Goal: Browse casually: Explore the website without a specific task or goal

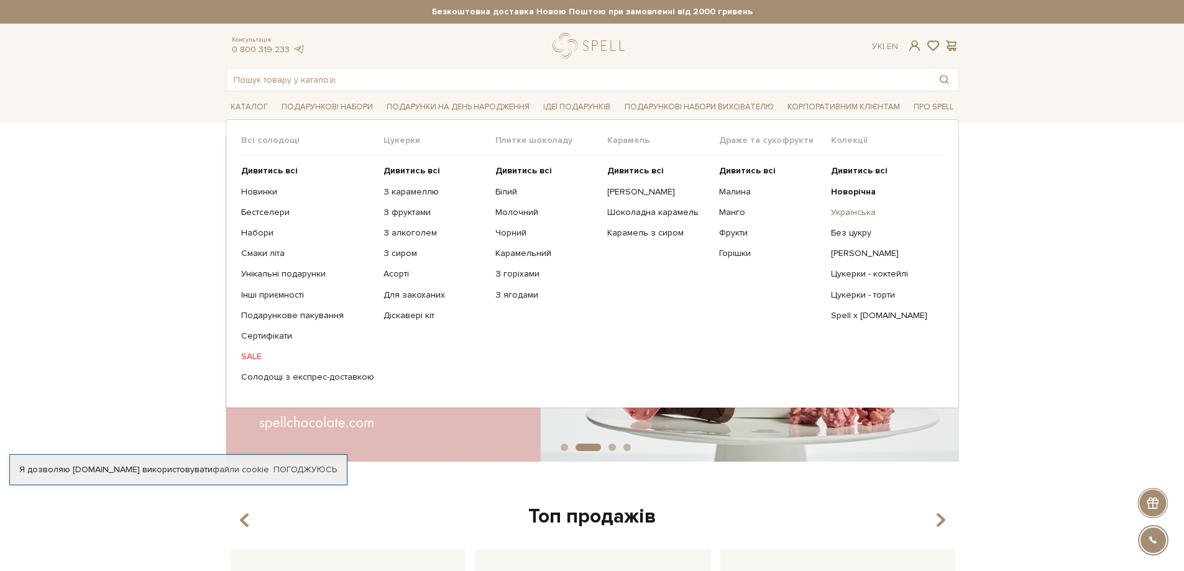
click at [859, 207] on link "Українська" at bounding box center [882, 212] width 103 height 11
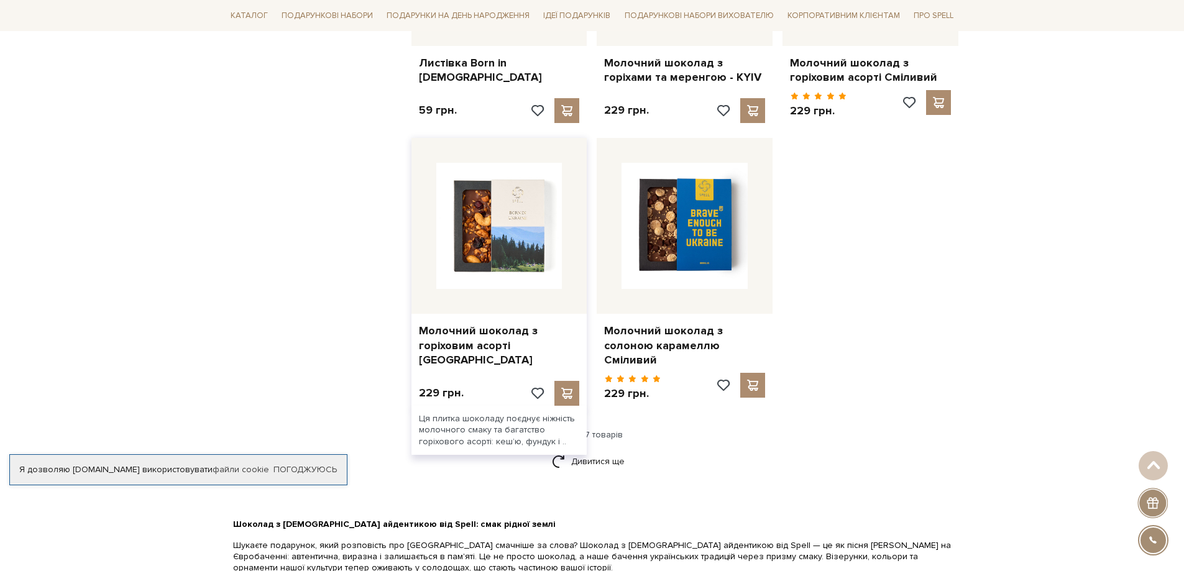
scroll to position [1430, 0]
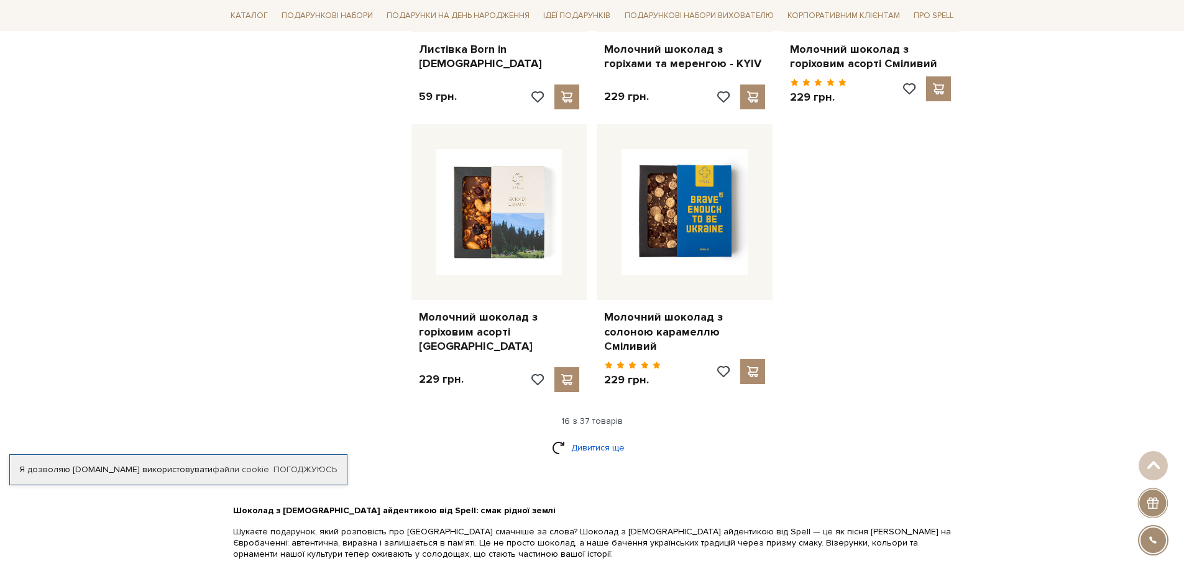
click at [567, 437] on link "Дивитися ще" at bounding box center [592, 448] width 81 height 22
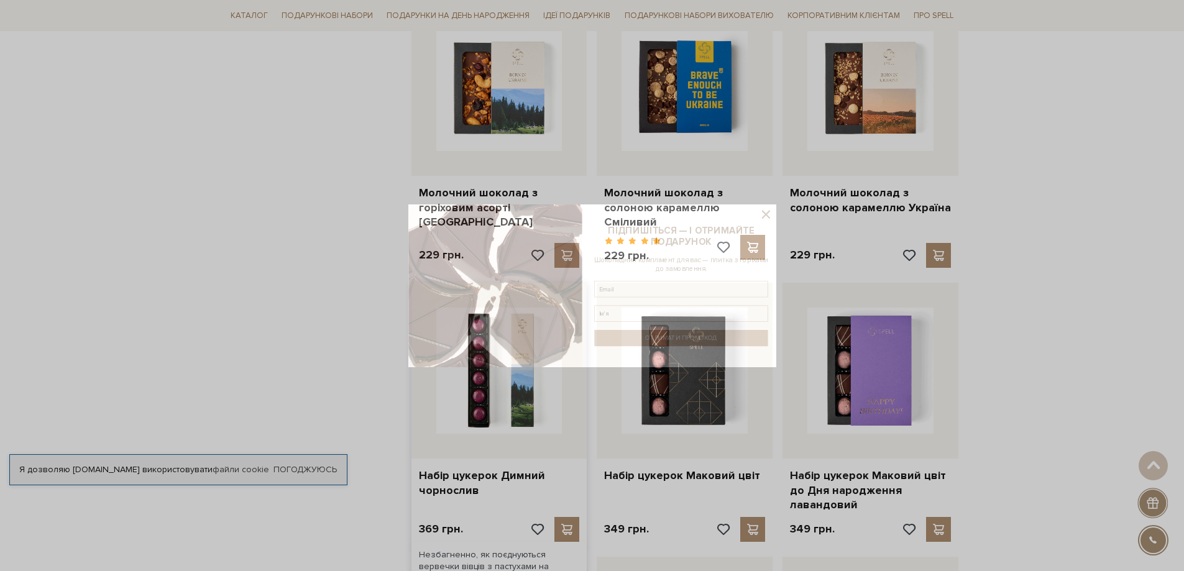
scroll to position [1616, 0]
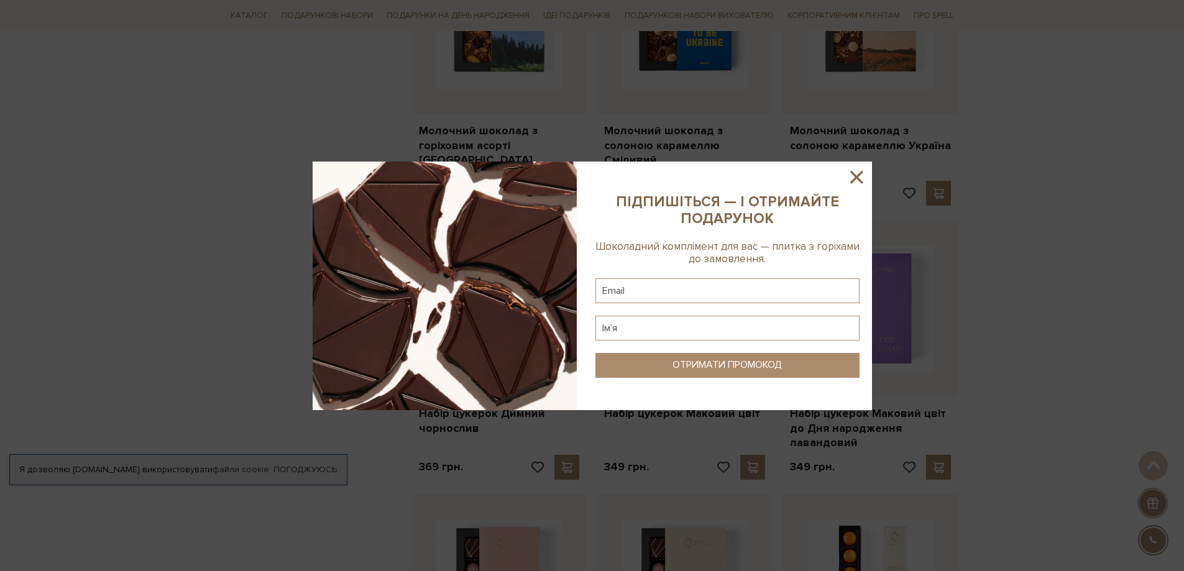
click at [864, 187] on icon at bounding box center [856, 177] width 21 height 21
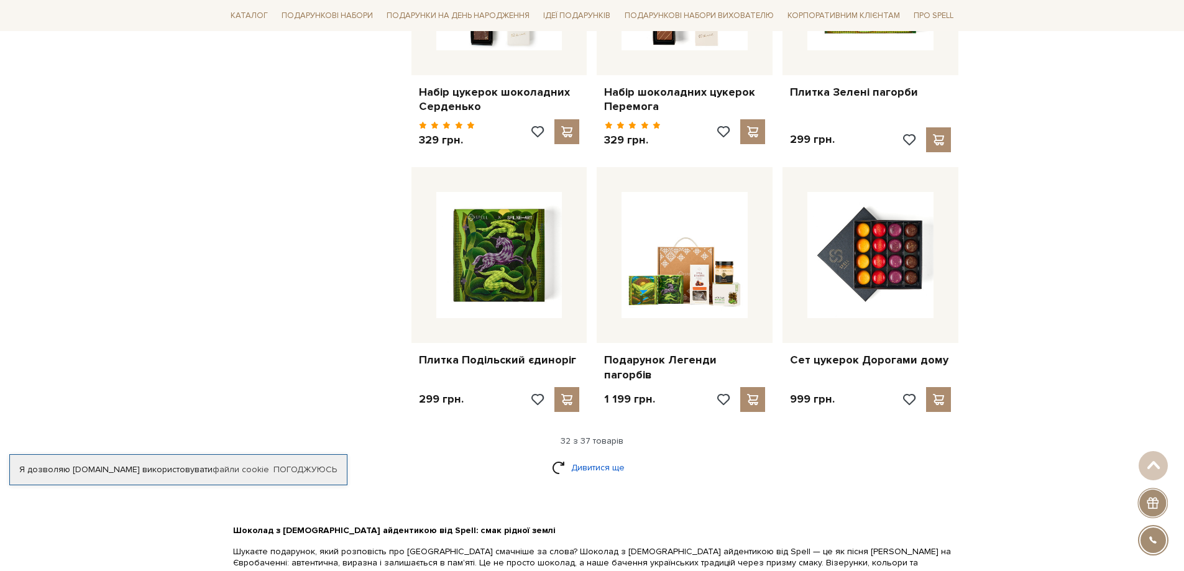
scroll to position [2776, 0]
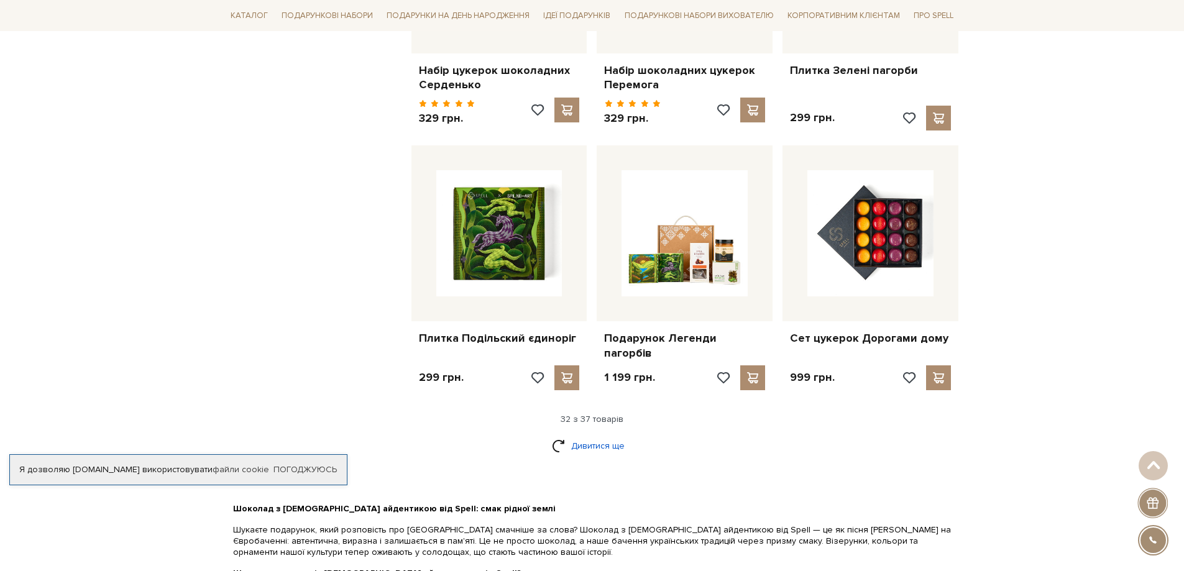
click at [584, 435] on link "Дивитися ще" at bounding box center [592, 446] width 81 height 22
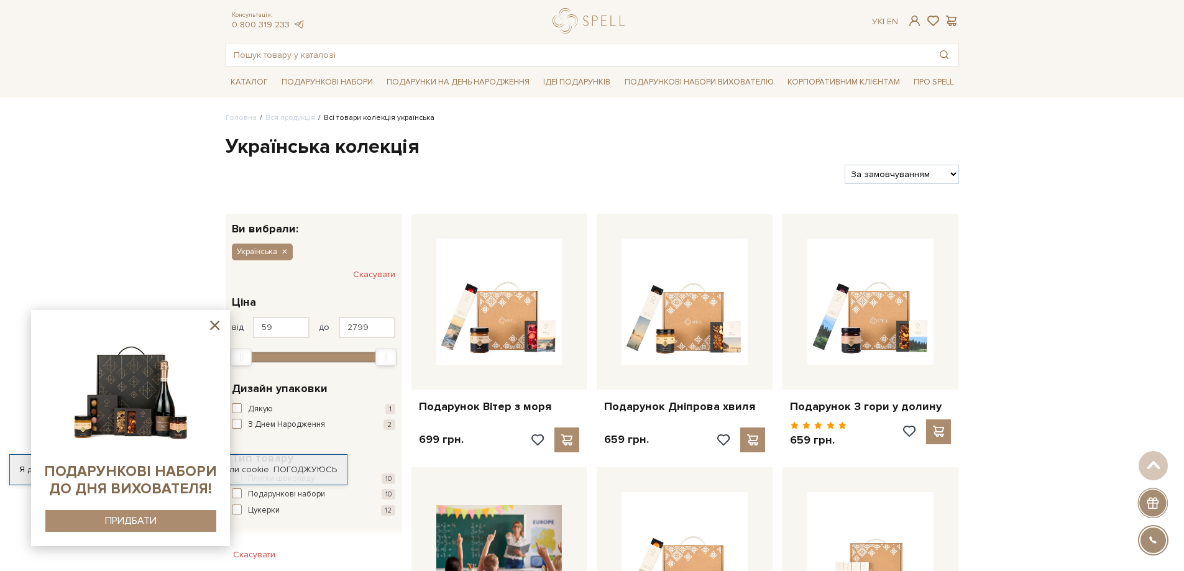
scroll to position [16, 0]
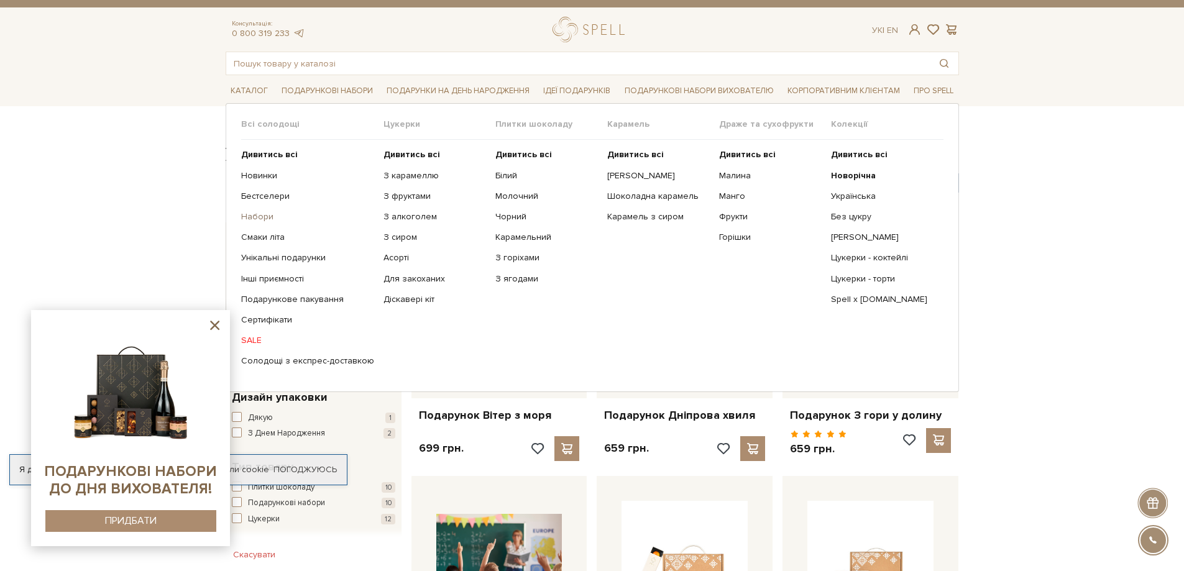
click at [257, 217] on link "Набори" at bounding box center [307, 216] width 133 height 11
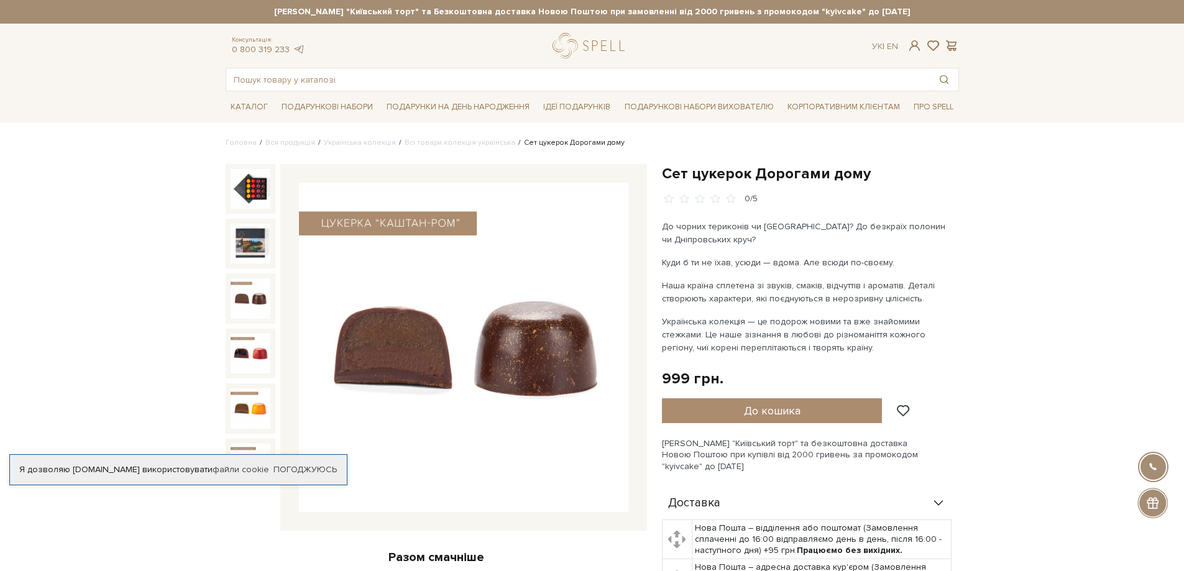
click at [264, 286] on img at bounding box center [251, 299] width 40 height 40
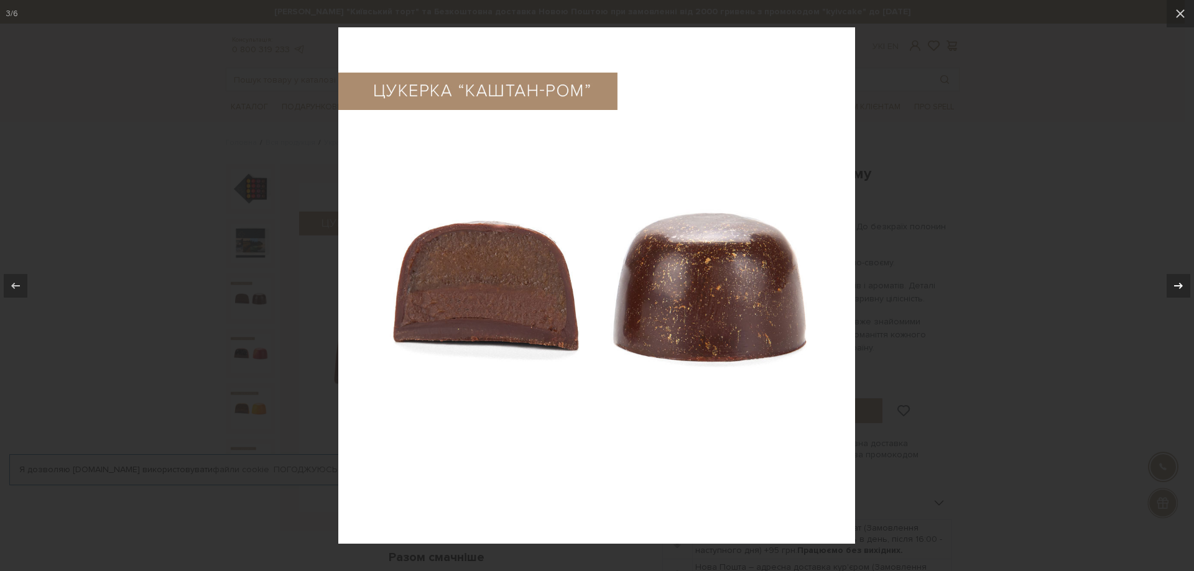
click at [1181, 272] on button at bounding box center [1172, 286] width 44 height 62
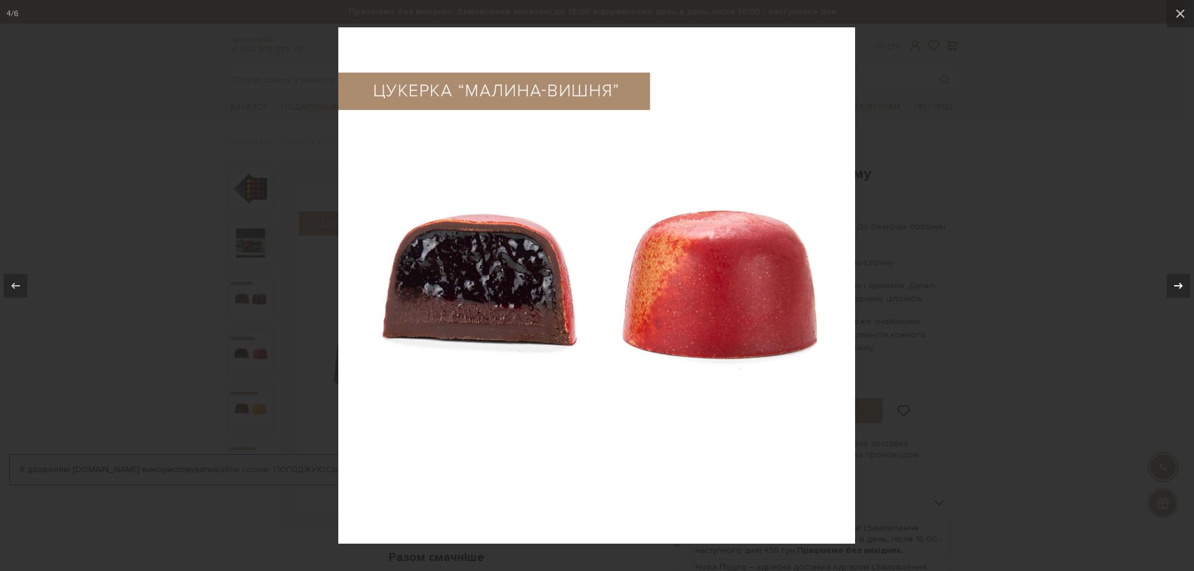
click at [1174, 293] on div at bounding box center [1178, 286] width 24 height 24
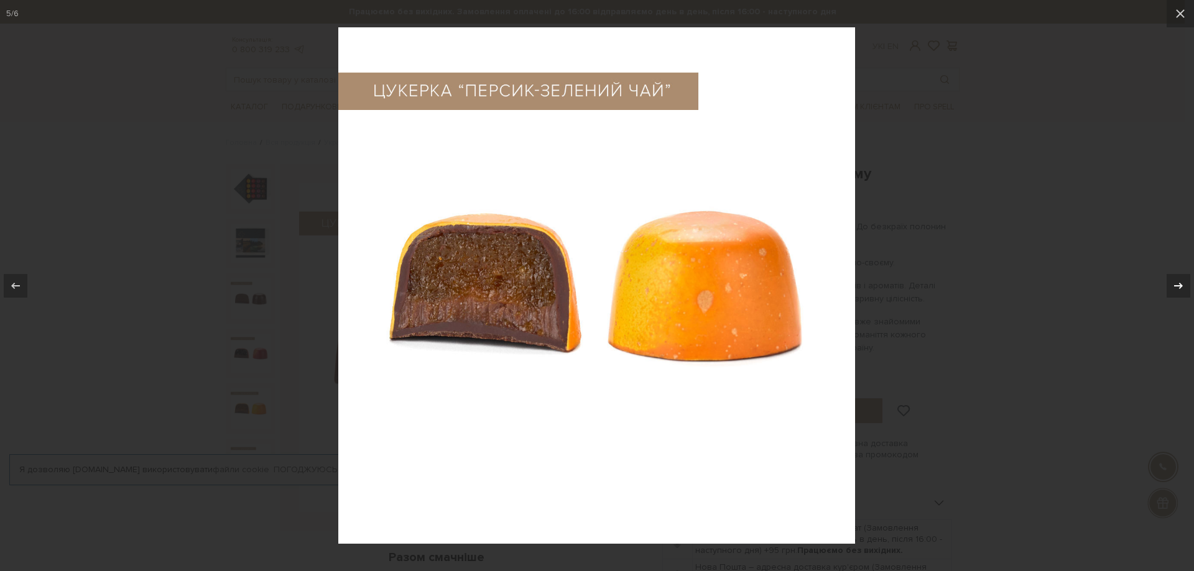
click at [1172, 298] on button at bounding box center [1172, 286] width 44 height 62
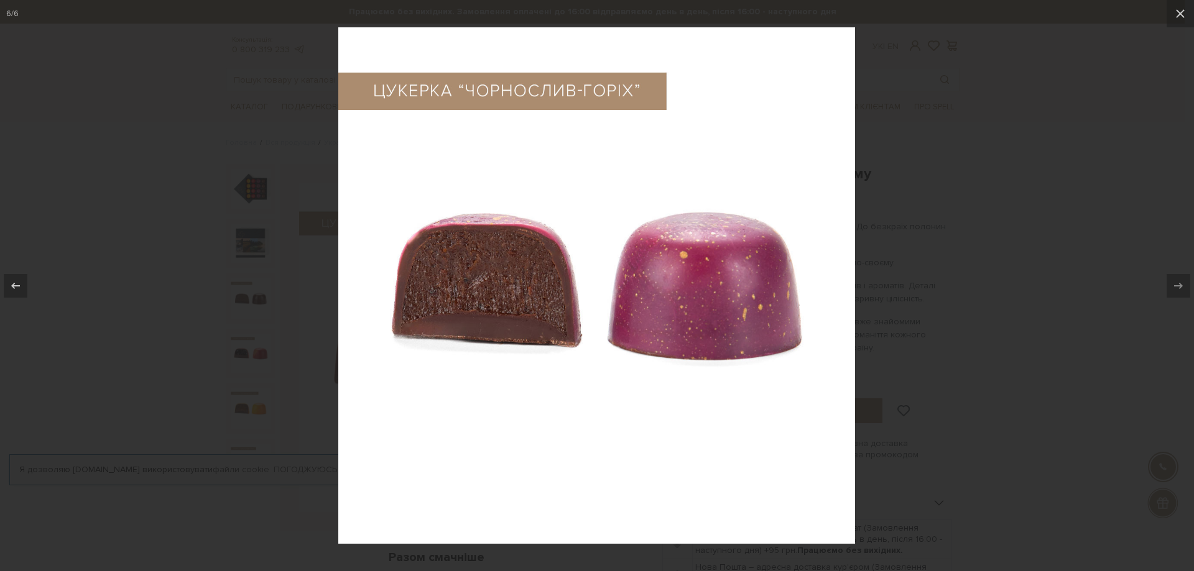
click at [1117, 286] on div at bounding box center [597, 285] width 1194 height 571
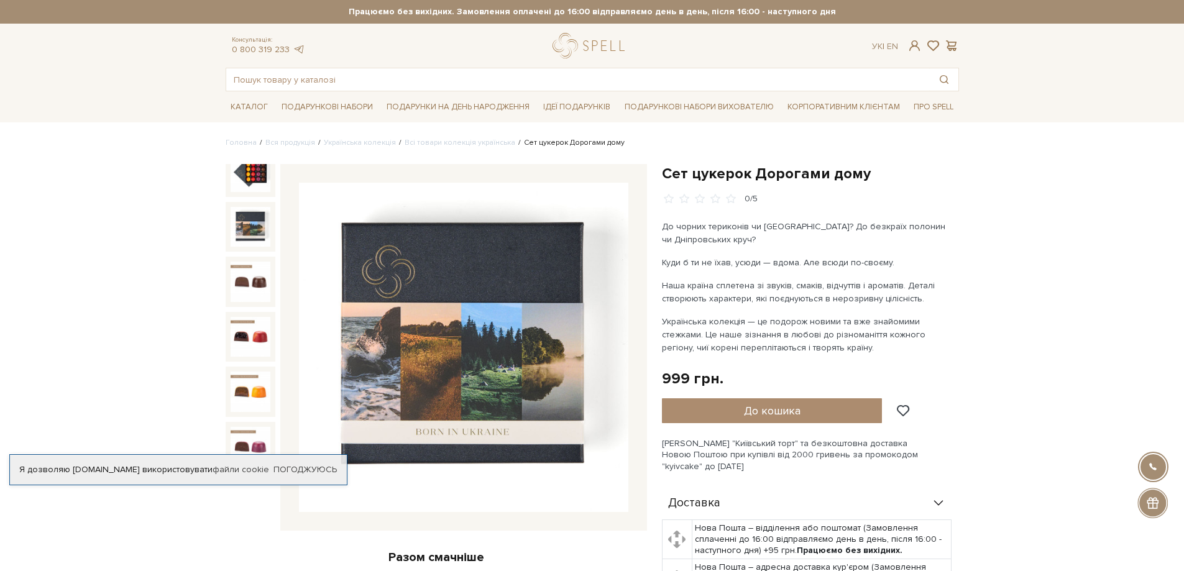
click at [245, 218] on img at bounding box center [251, 227] width 40 height 40
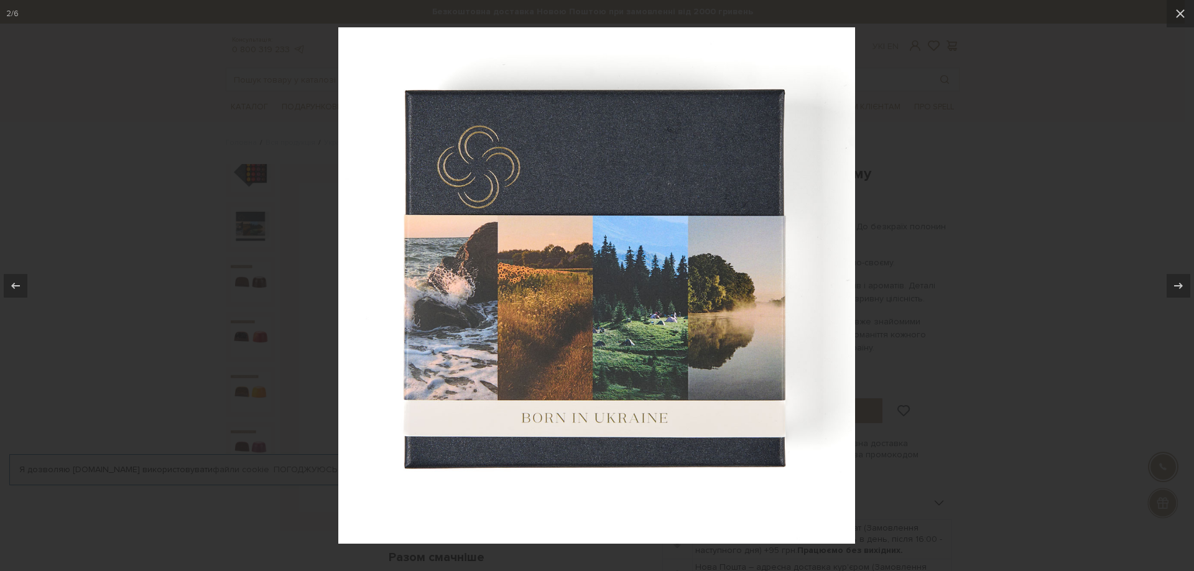
click at [246, 292] on div at bounding box center [597, 285] width 1194 height 571
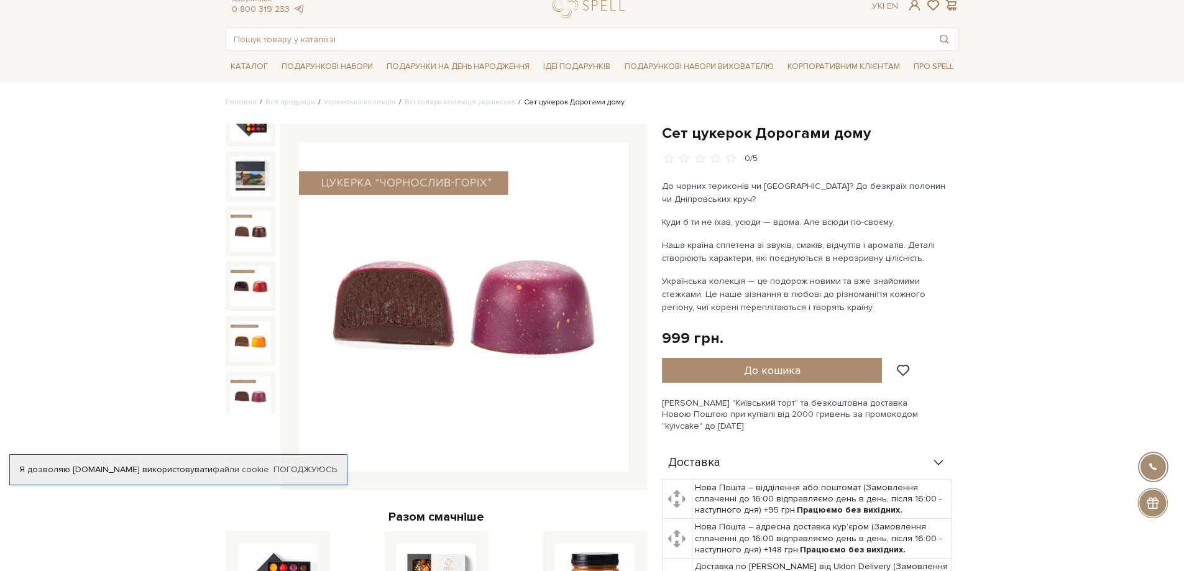
scroll to position [62, 0]
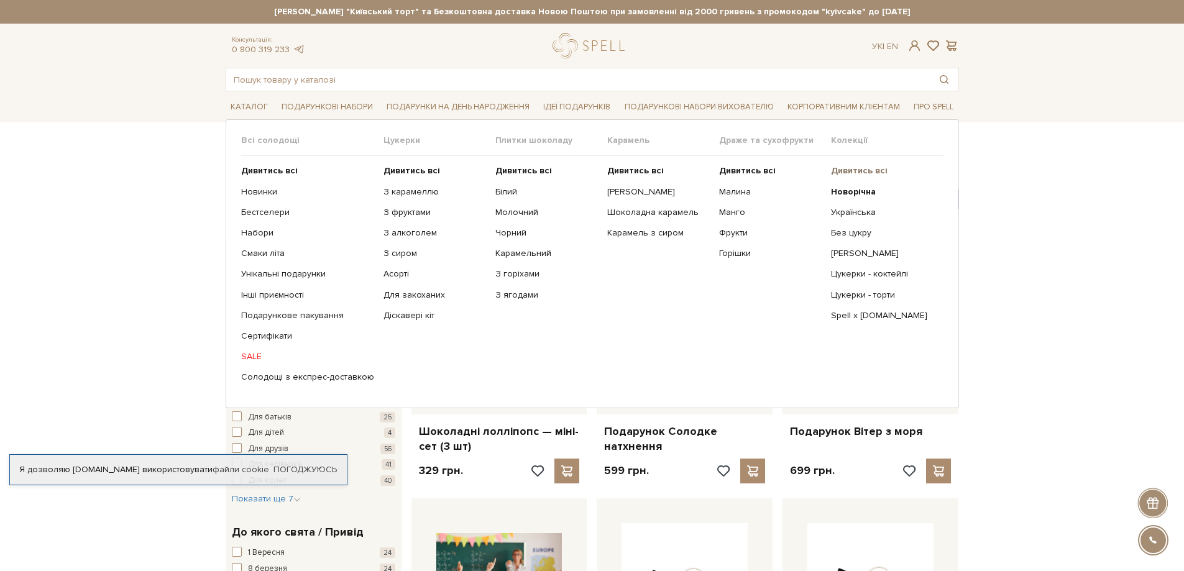
click at [867, 171] on b "Дивитись всі" at bounding box center [859, 170] width 57 height 11
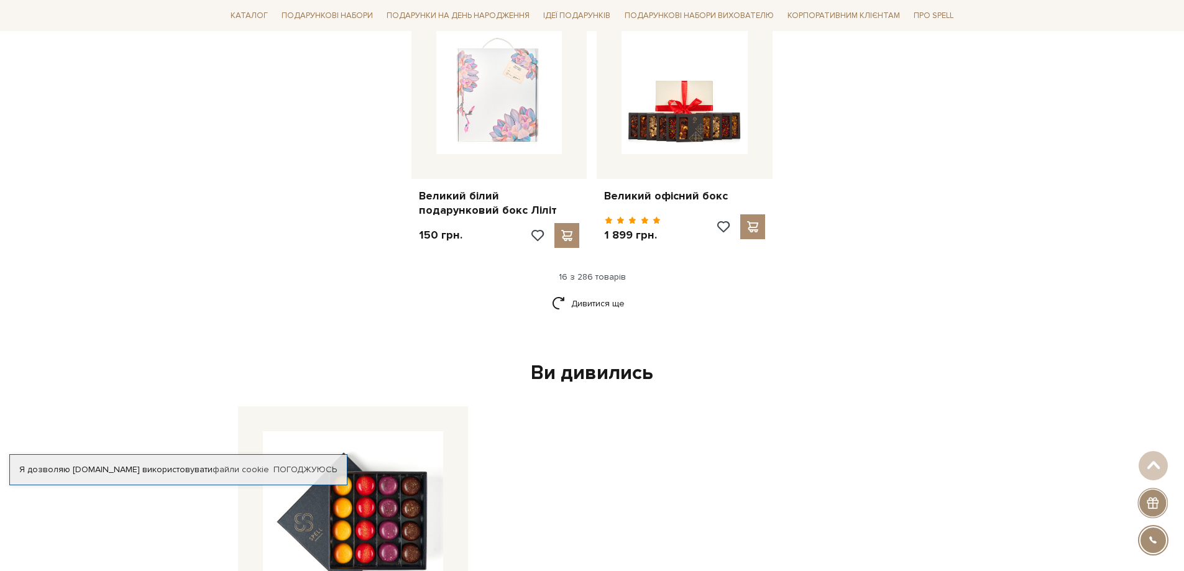
scroll to position [1592, 0]
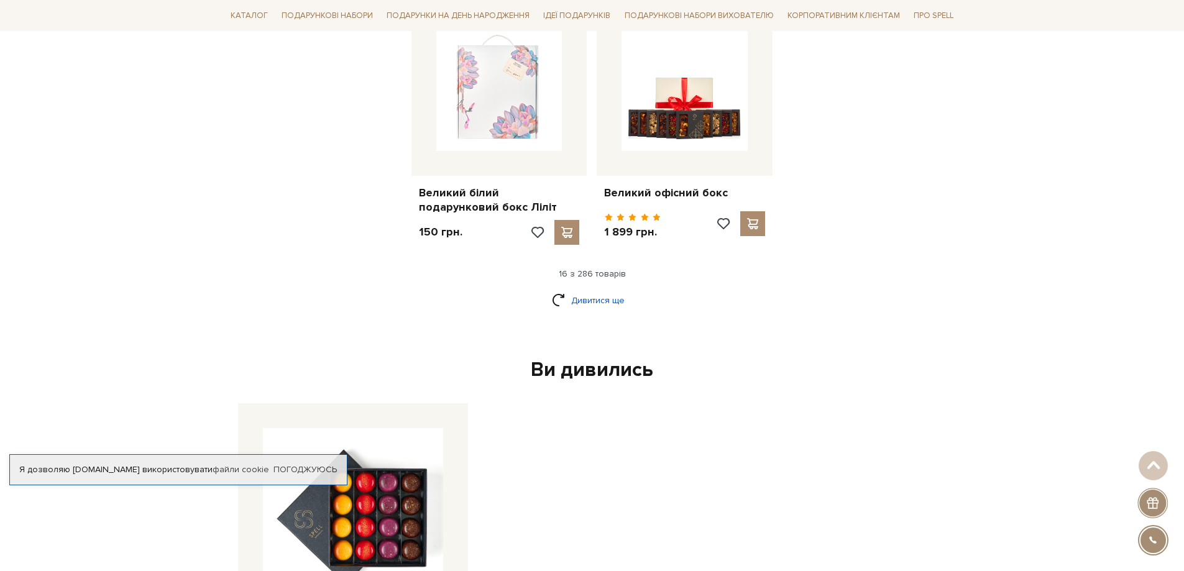
click at [622, 290] on link "Дивитися ще" at bounding box center [592, 301] width 81 height 22
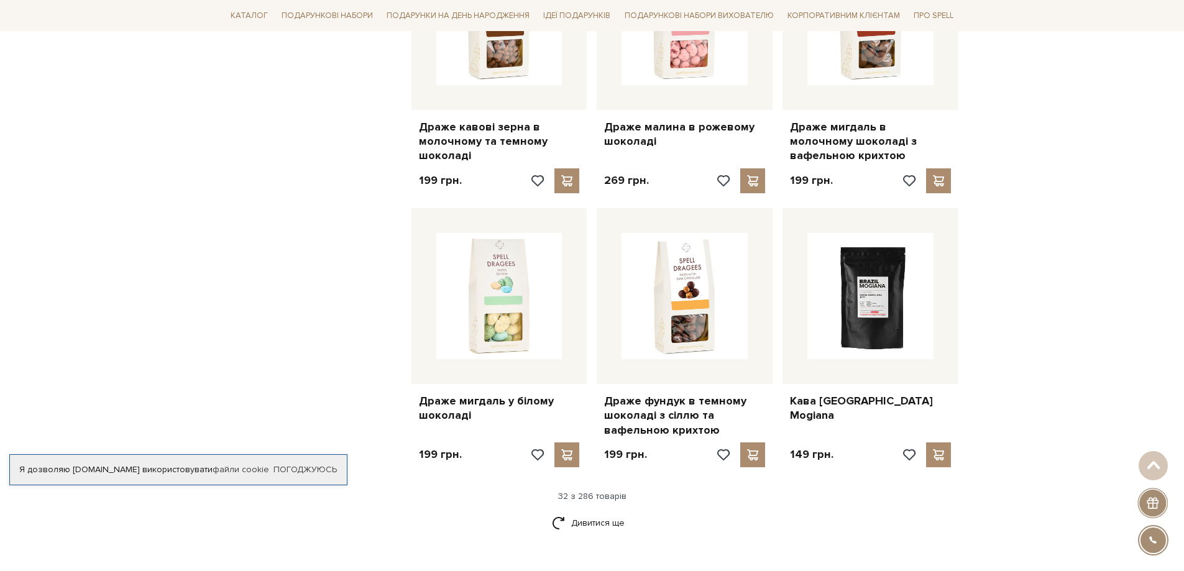
scroll to position [2711, 0]
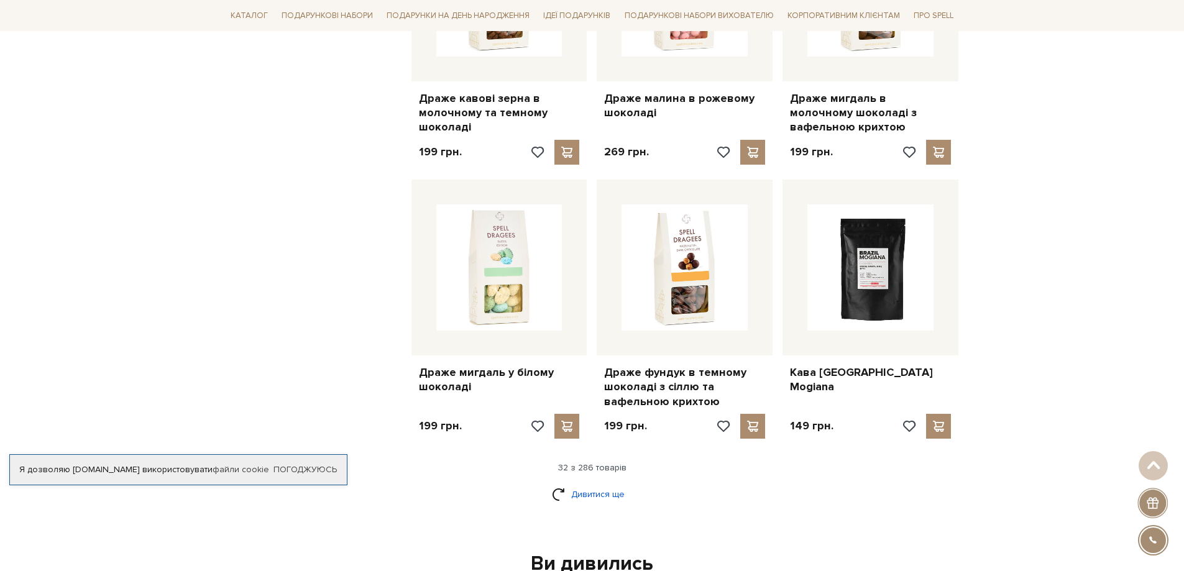
click at [611, 484] on link "Дивитися ще" at bounding box center [592, 495] width 81 height 22
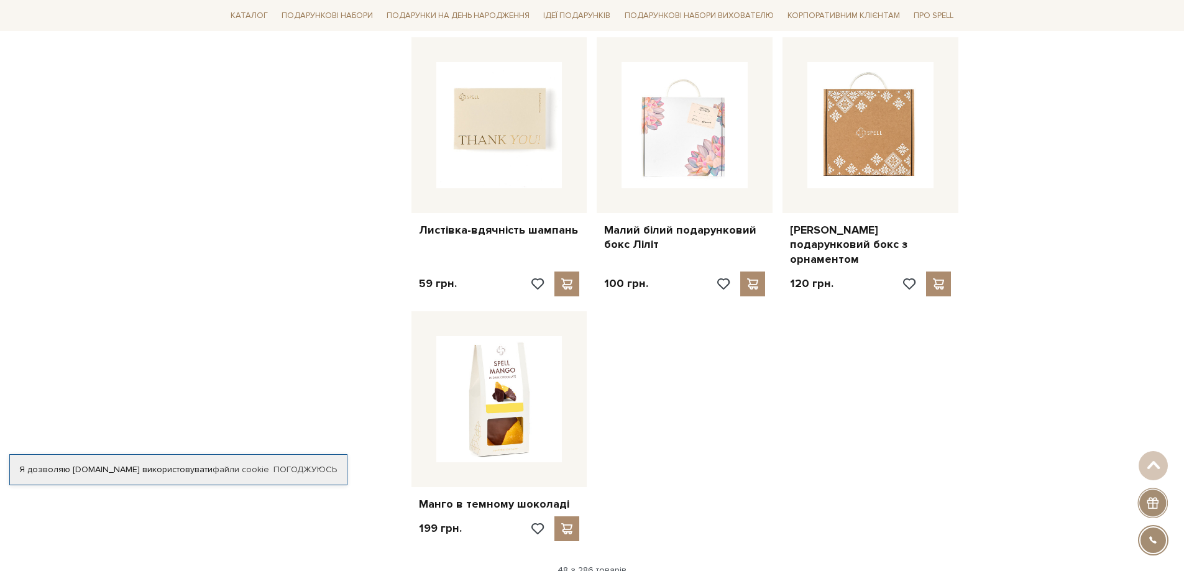
scroll to position [4203, 0]
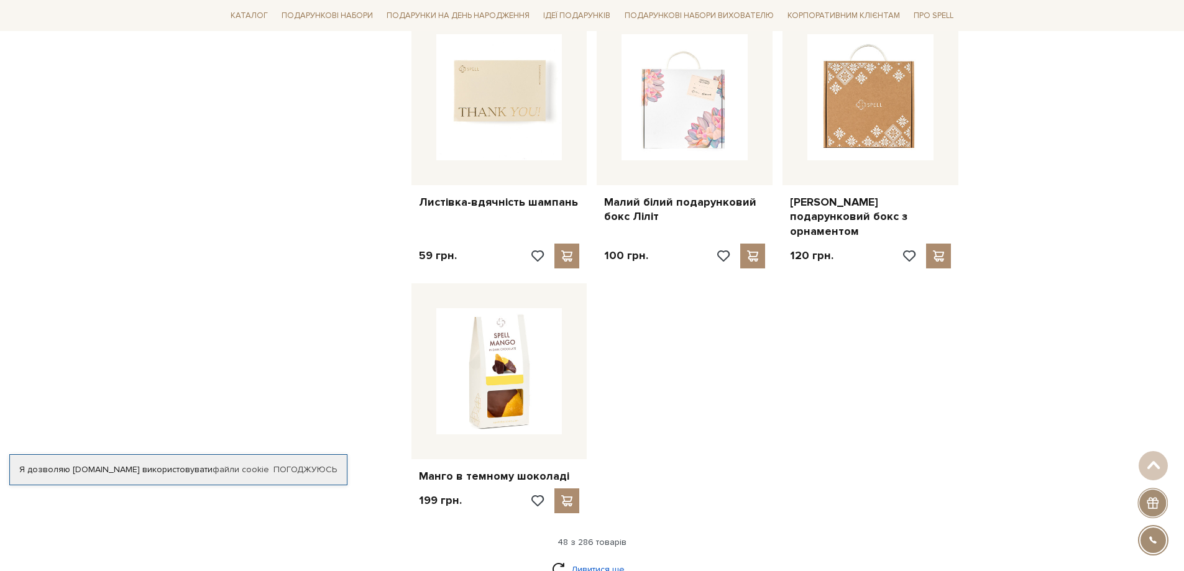
click at [571, 559] on link "Дивитися ще" at bounding box center [592, 570] width 81 height 22
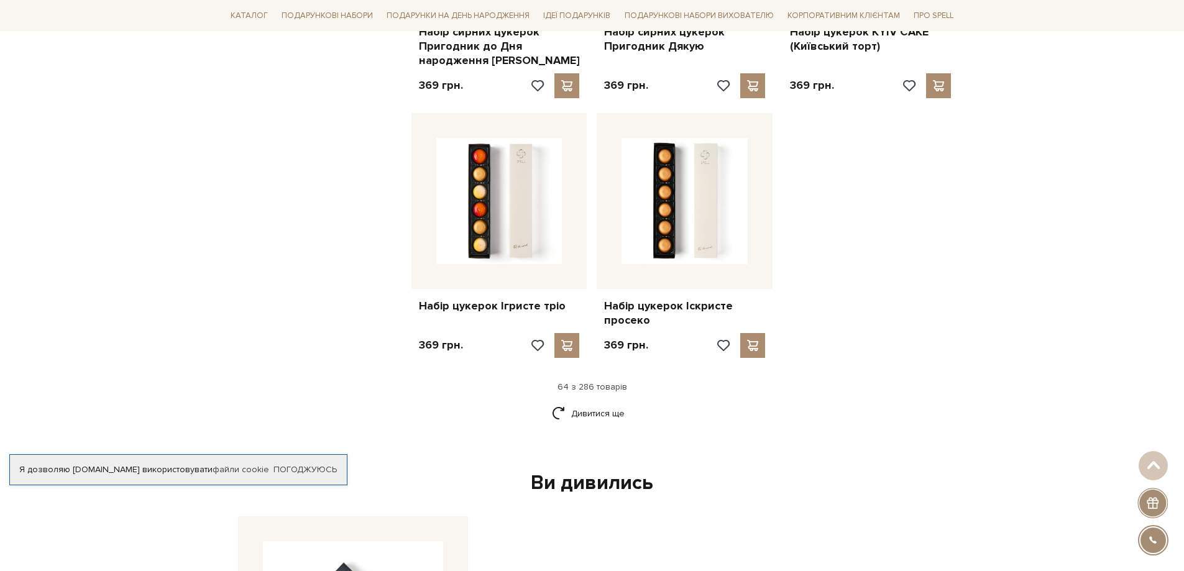
scroll to position [5820, 0]
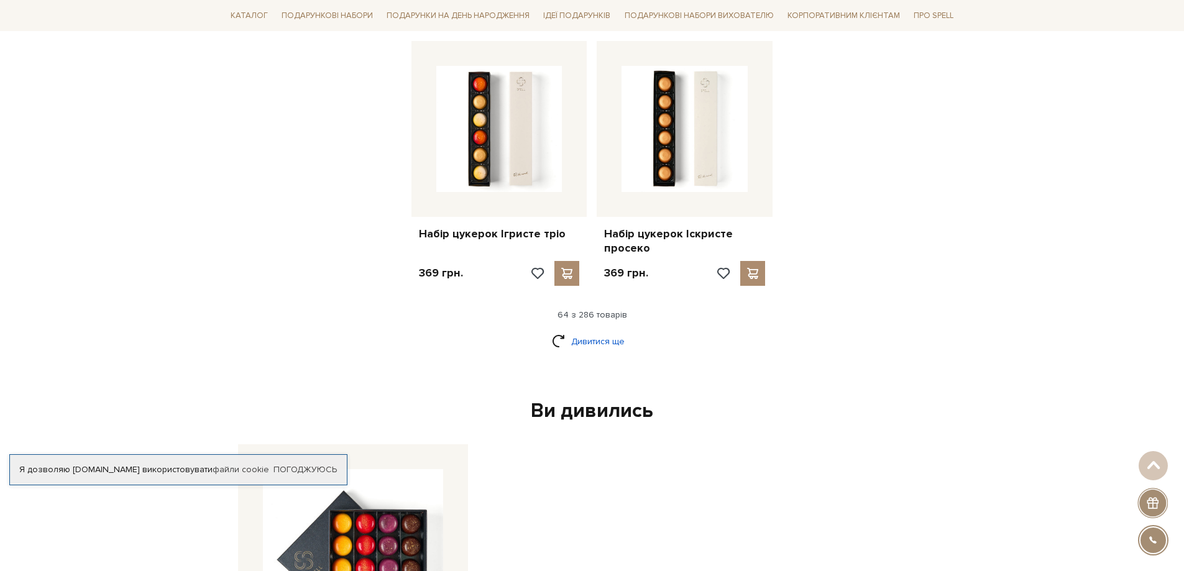
click at [566, 331] on link "Дивитися ще" at bounding box center [592, 342] width 81 height 22
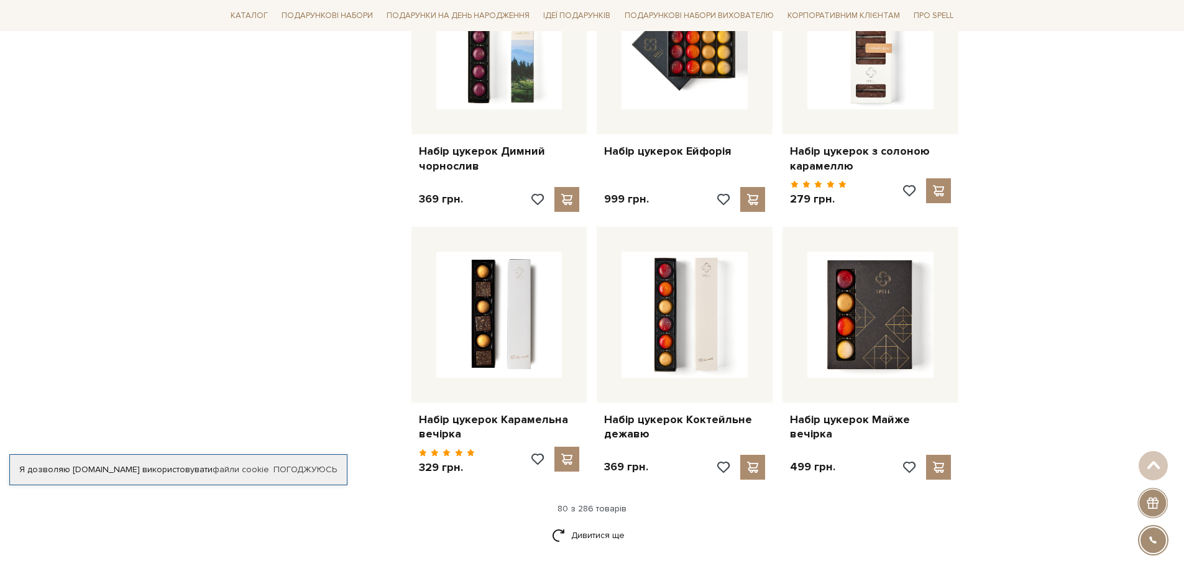
scroll to position [7001, 0]
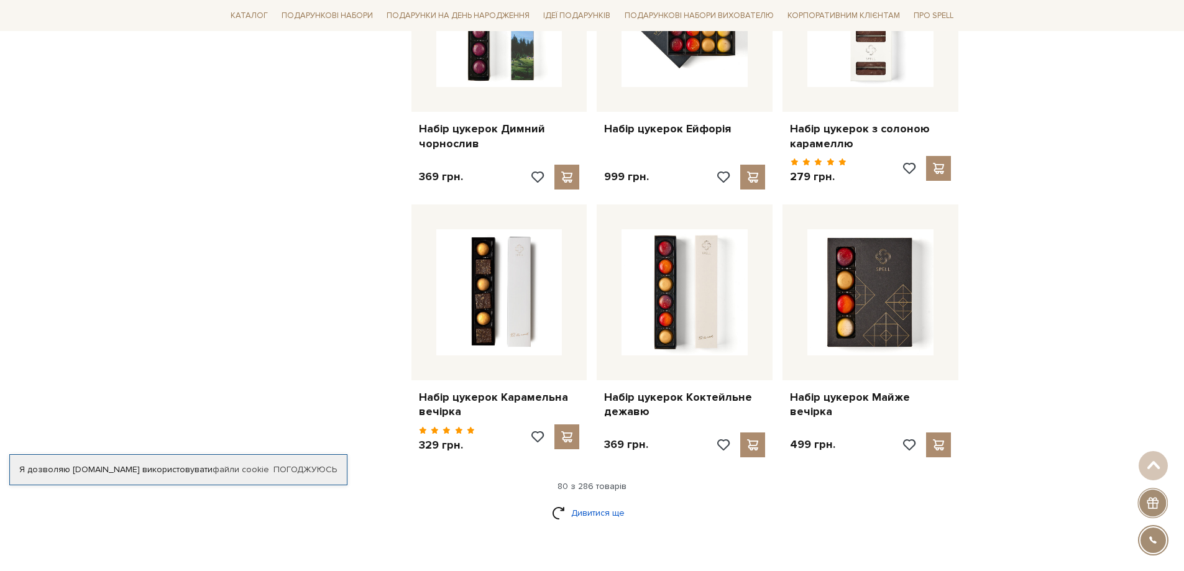
click at [606, 502] on link "Дивитися ще" at bounding box center [592, 513] width 81 height 22
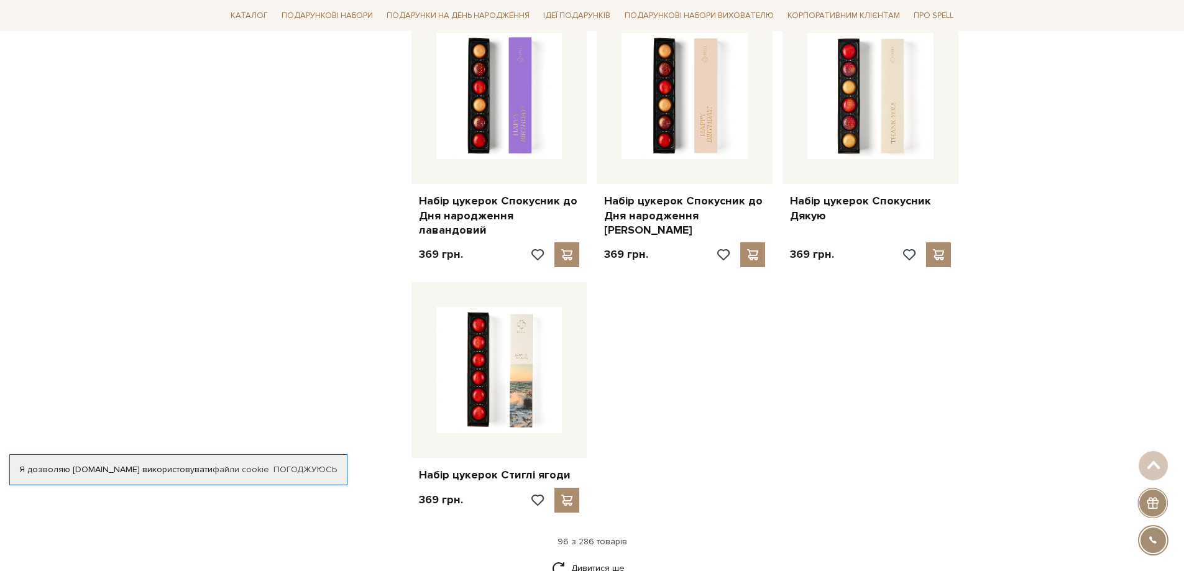
scroll to position [8555, 0]
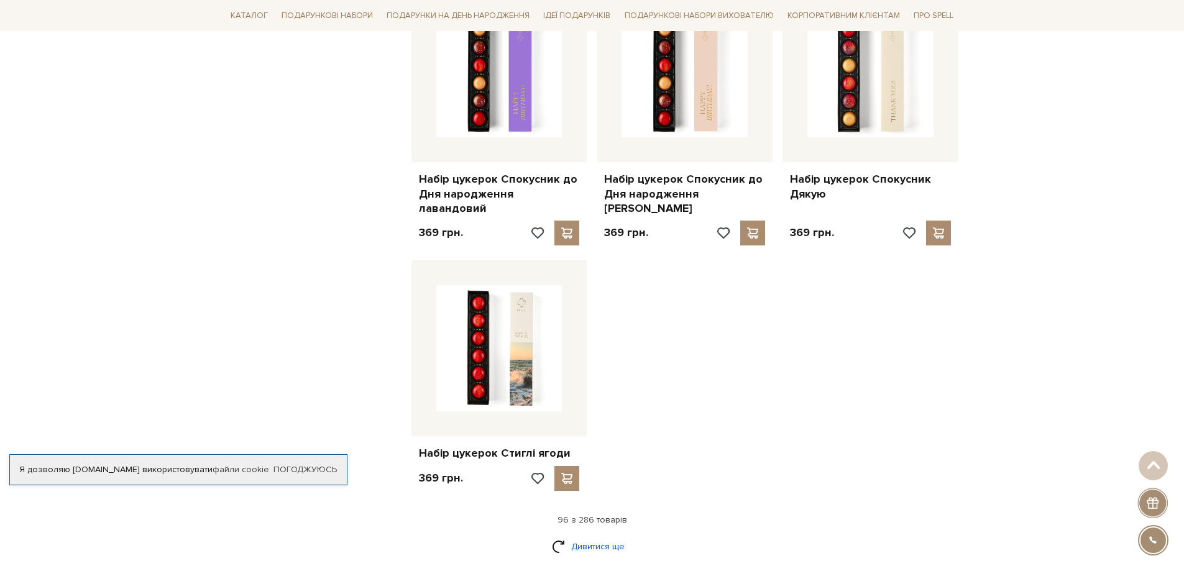
click at [596, 536] on link "Дивитися ще" at bounding box center [592, 547] width 81 height 22
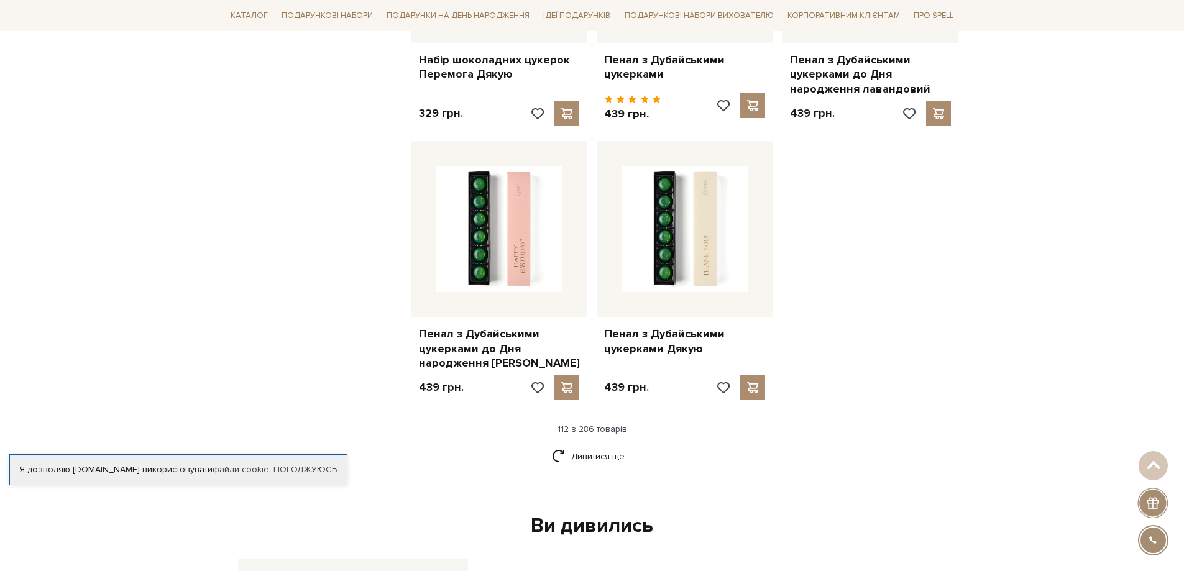
scroll to position [10047, 0]
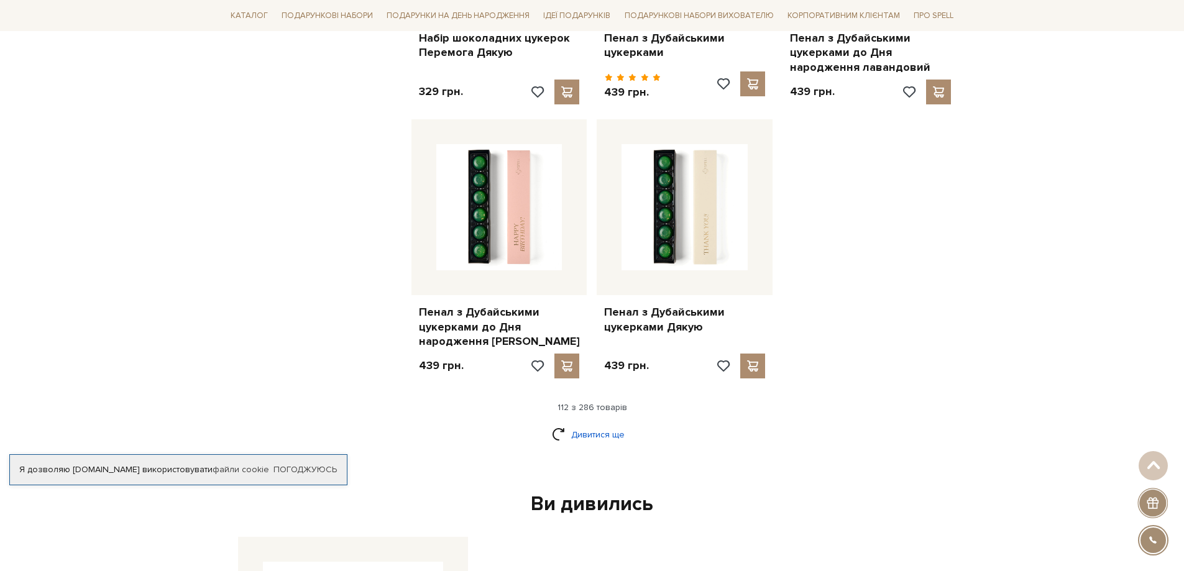
click at [597, 424] on link "Дивитися ще" at bounding box center [592, 435] width 81 height 22
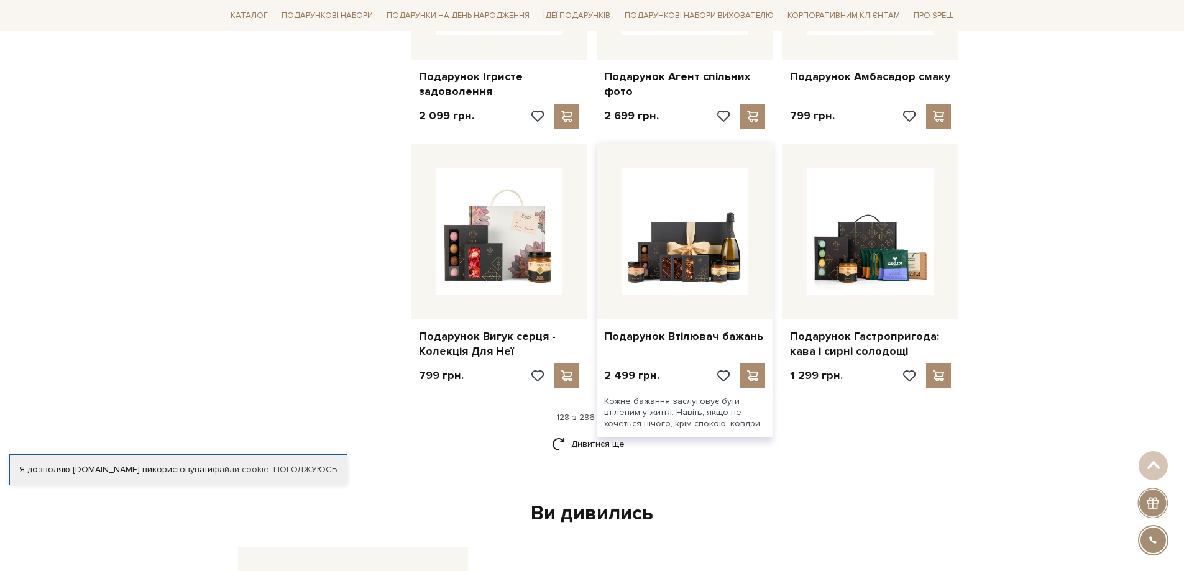
scroll to position [11352, 0]
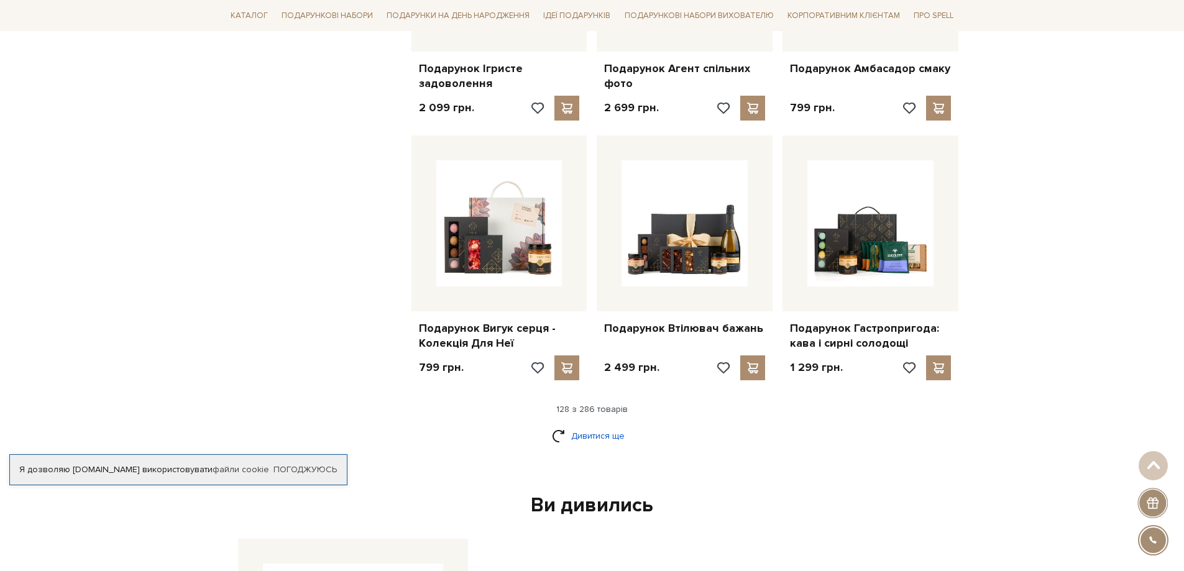
click at [581, 425] on link "Дивитися ще" at bounding box center [592, 436] width 81 height 22
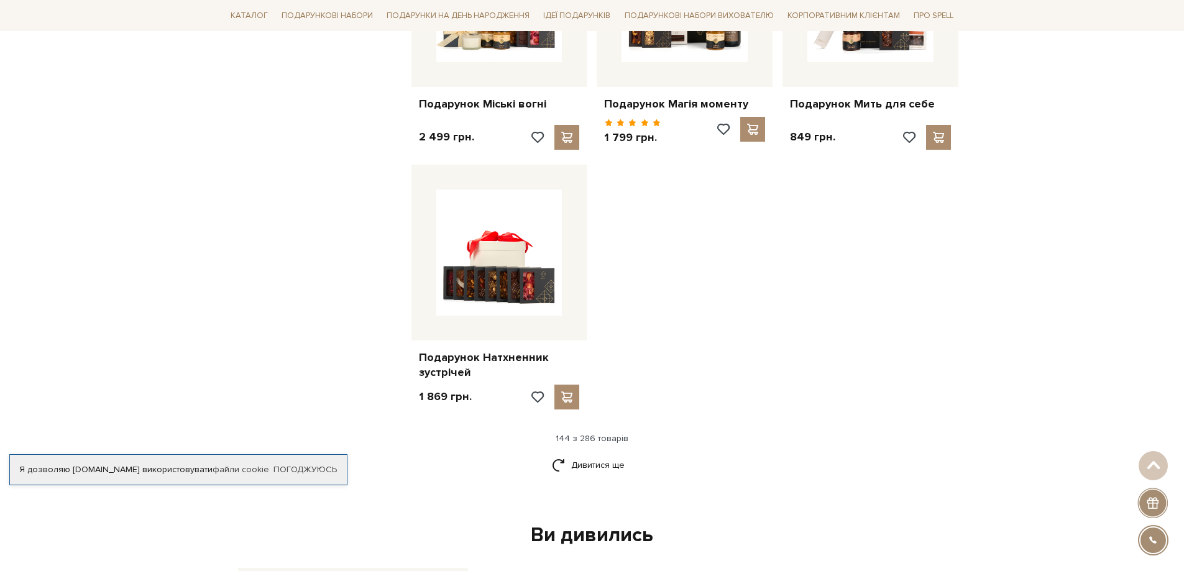
scroll to position [12950, 0]
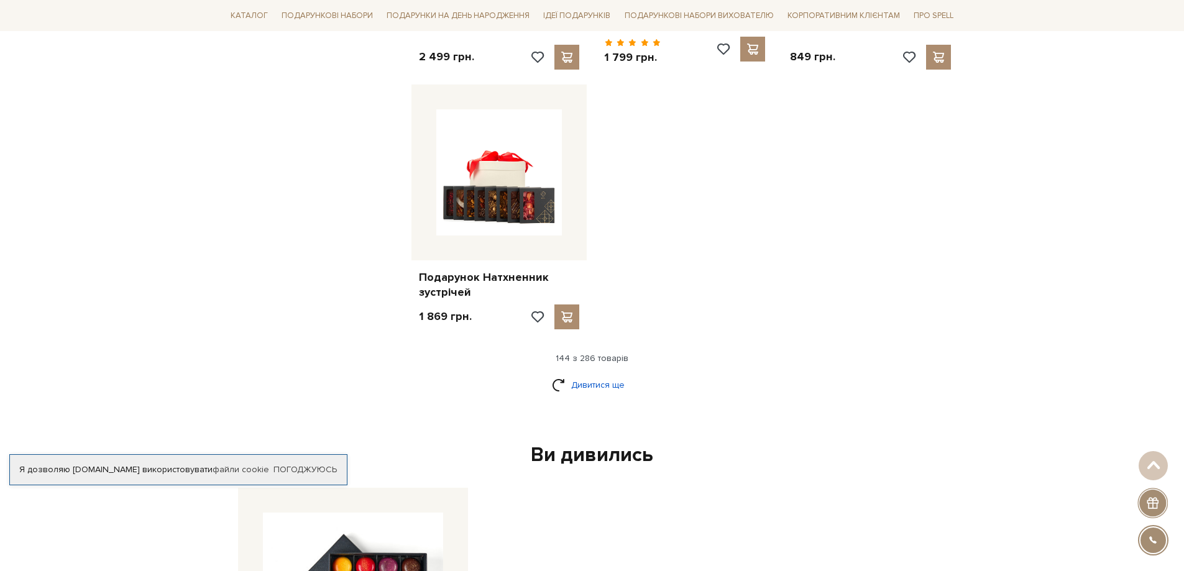
click at [585, 374] on link "Дивитися ще" at bounding box center [592, 385] width 81 height 22
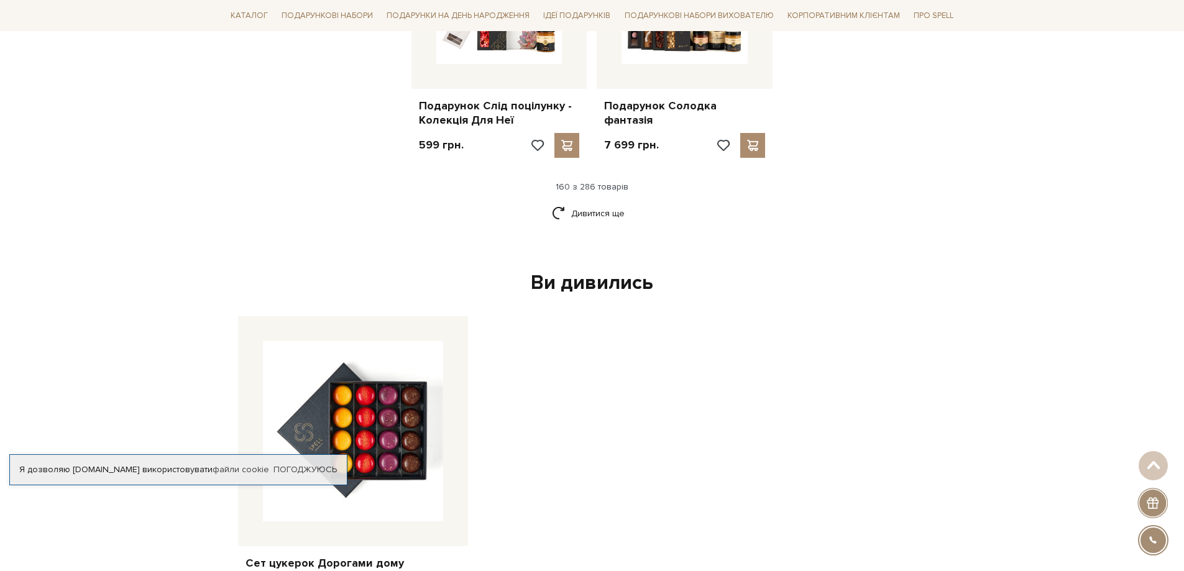
scroll to position [14330, 0]
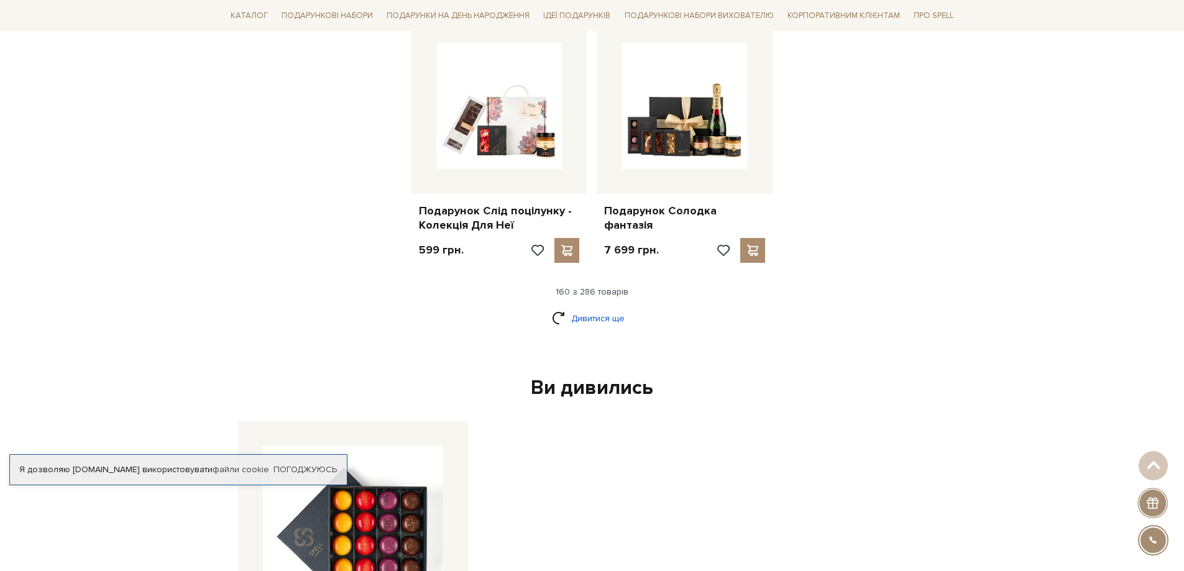
click at [592, 308] on link "Дивитися ще" at bounding box center [592, 319] width 81 height 22
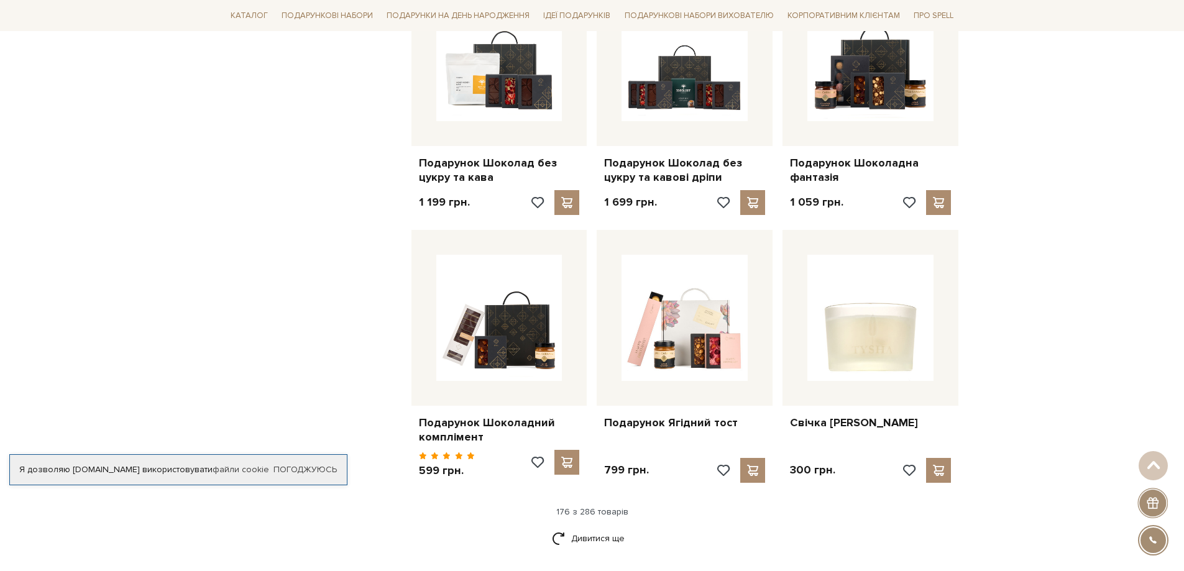
scroll to position [15648, 0]
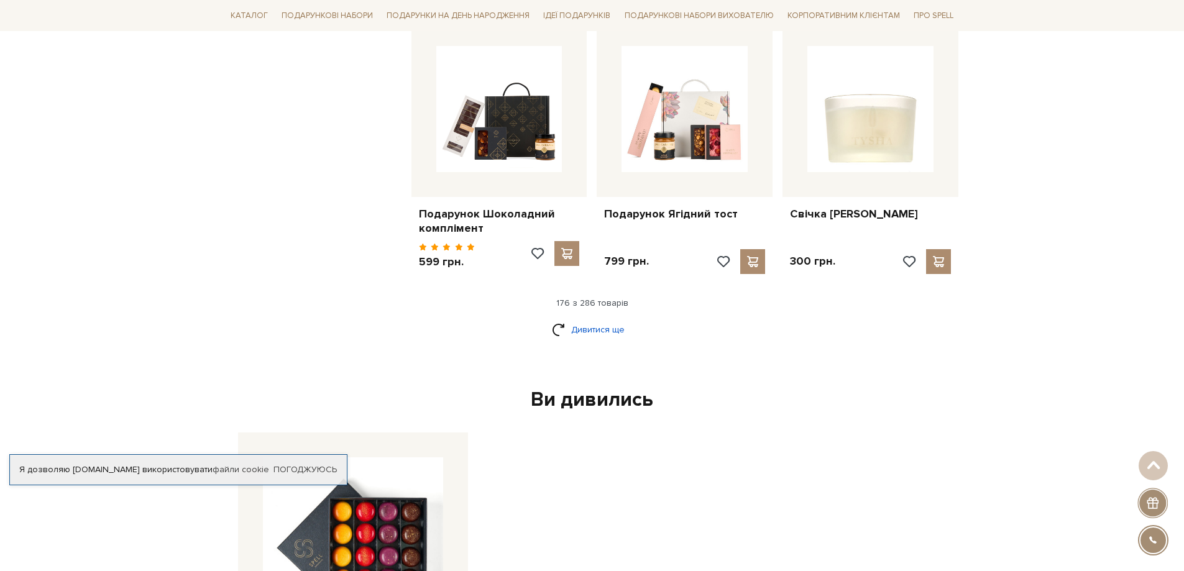
click at [572, 319] on link "Дивитися ще" at bounding box center [592, 330] width 81 height 22
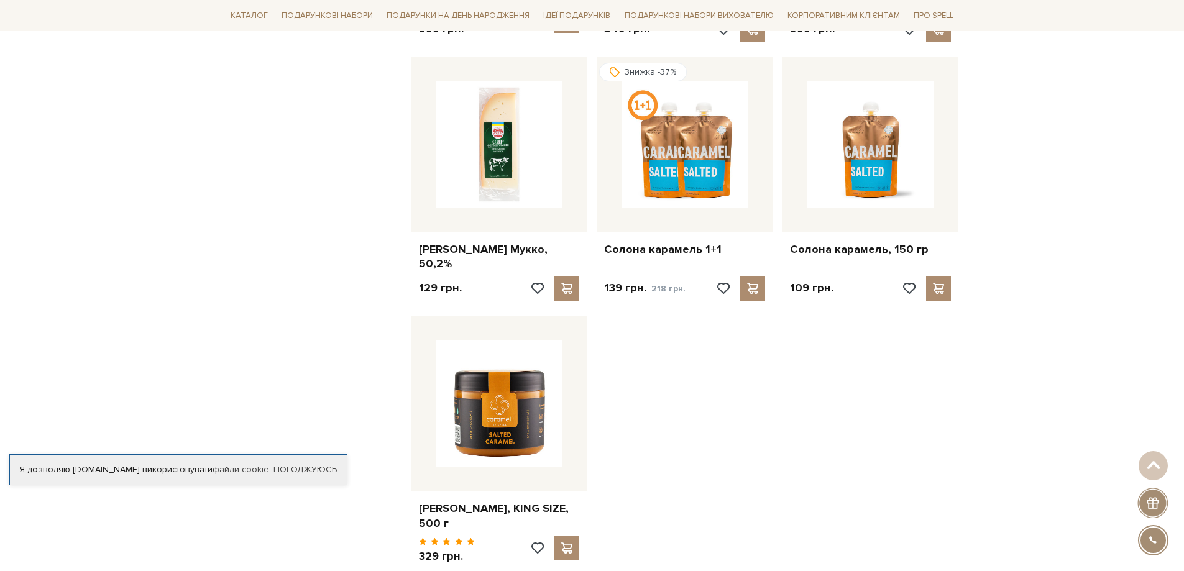
scroll to position [16954, 0]
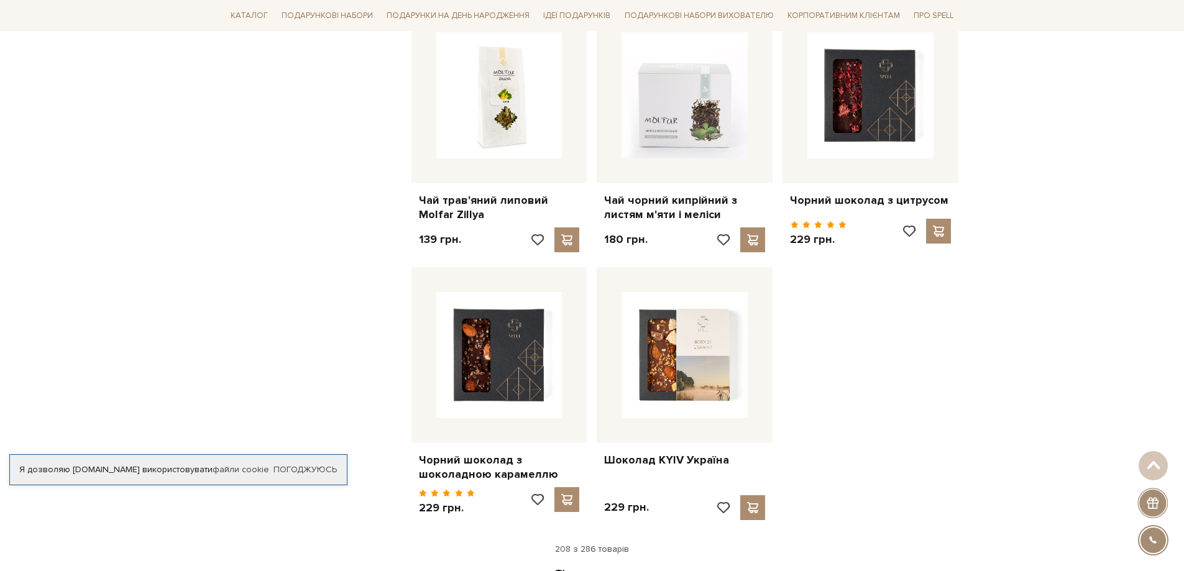
scroll to position [18321, 0]
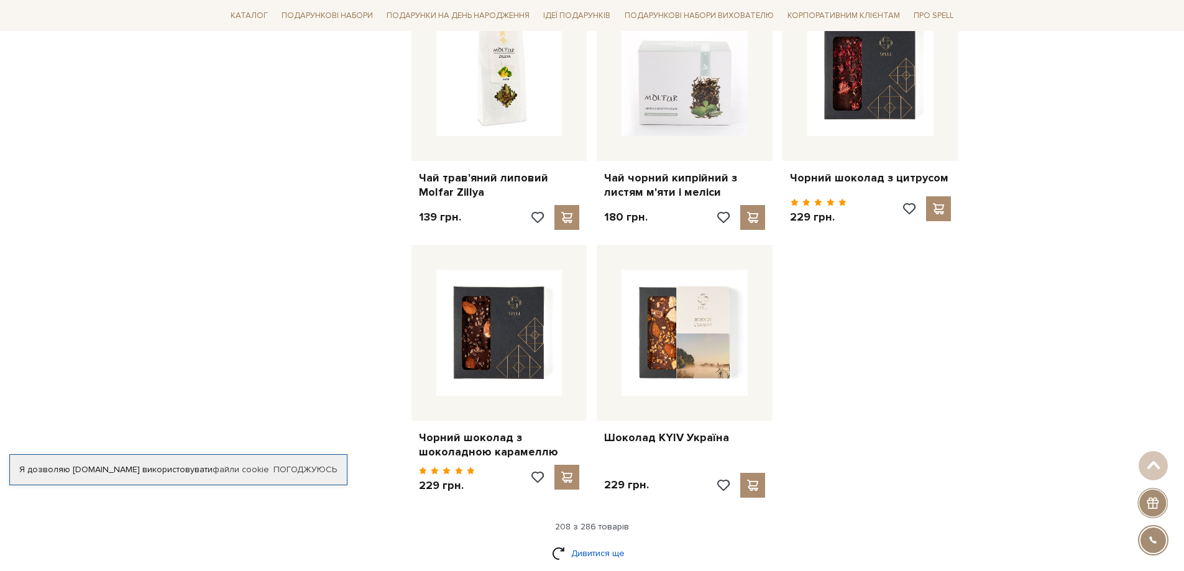
click at [578, 543] on link "Дивитися ще" at bounding box center [592, 554] width 81 height 22
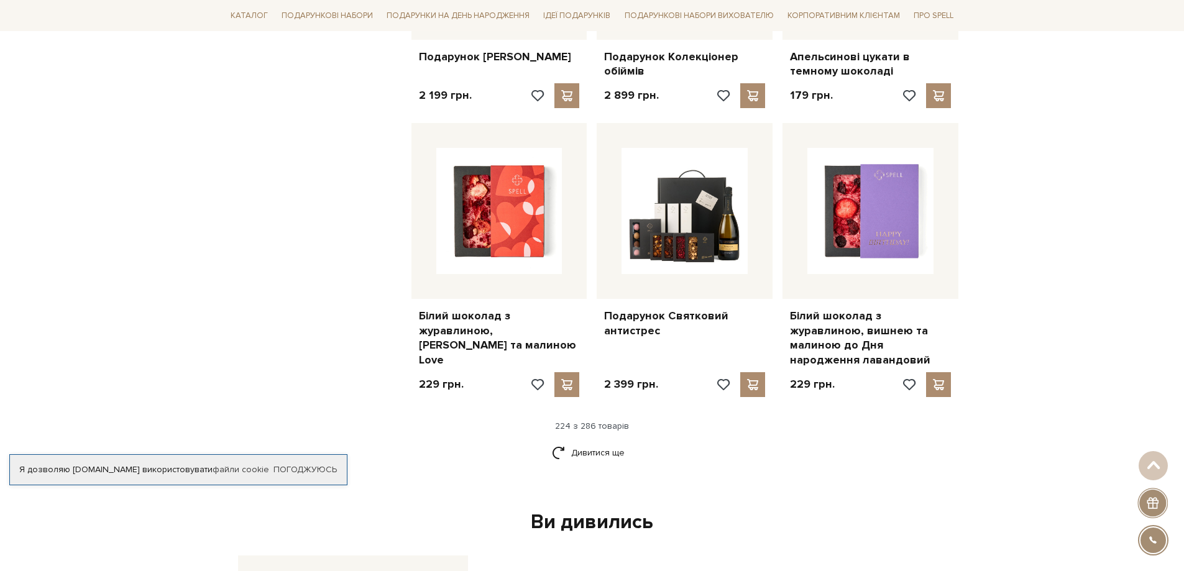
scroll to position [19751, 0]
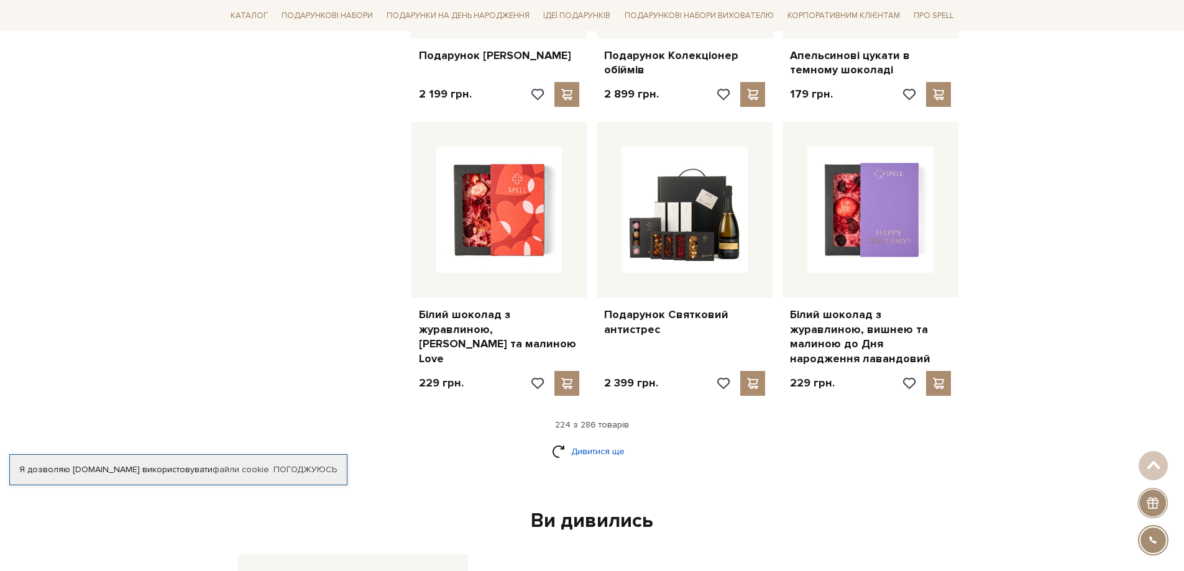
click at [576, 441] on link "Дивитися ще" at bounding box center [592, 452] width 81 height 22
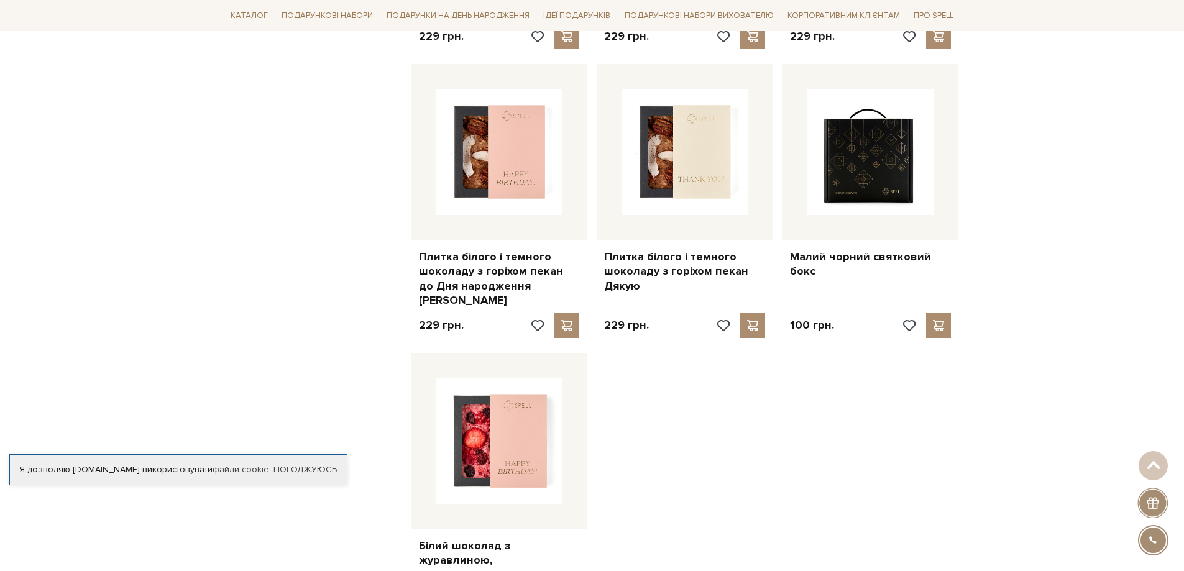
scroll to position [21264, 0]
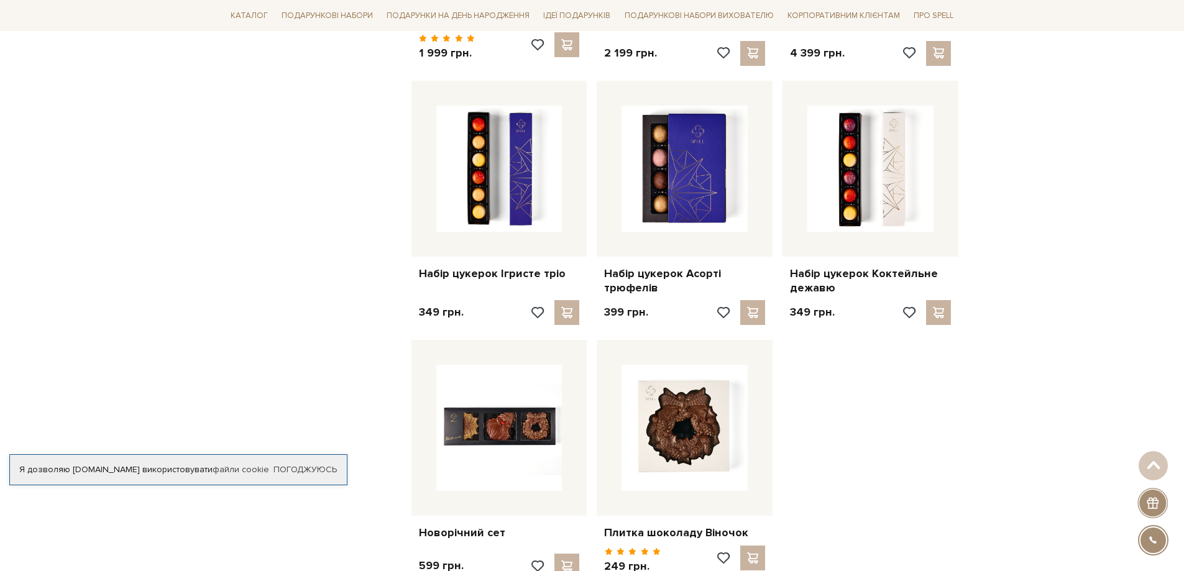
scroll to position [22632, 0]
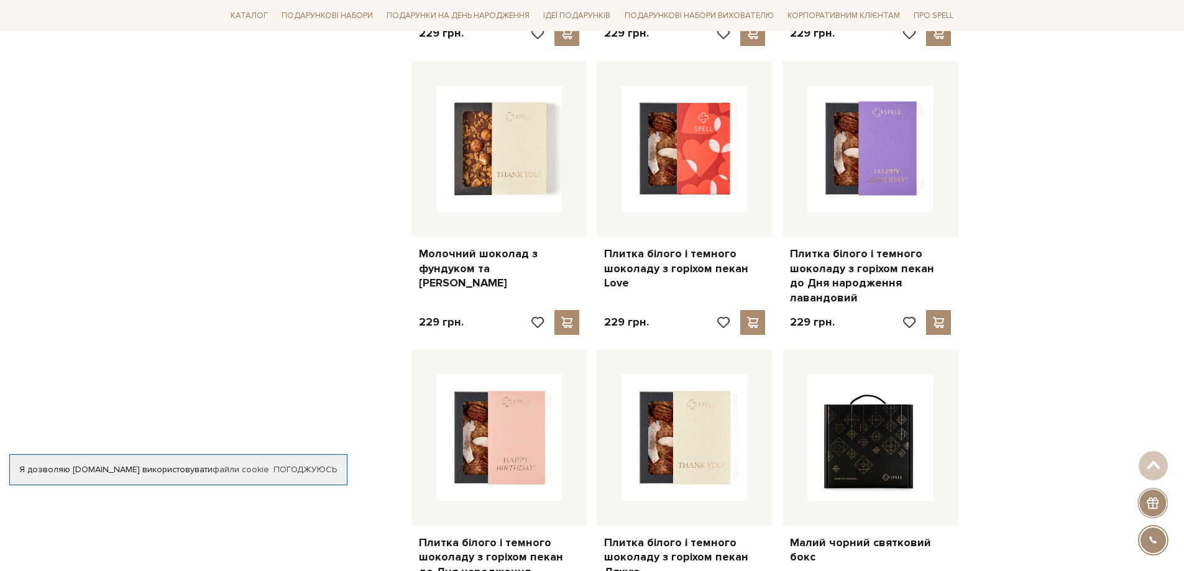
scroll to position [22756, 0]
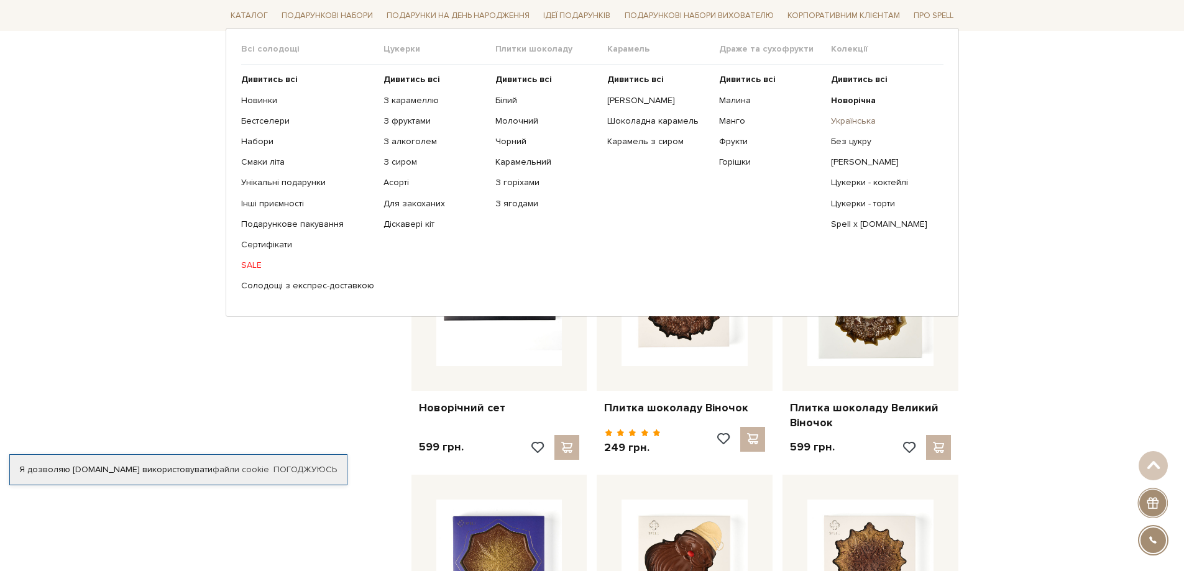
click at [857, 121] on link "Українська" at bounding box center [882, 121] width 103 height 11
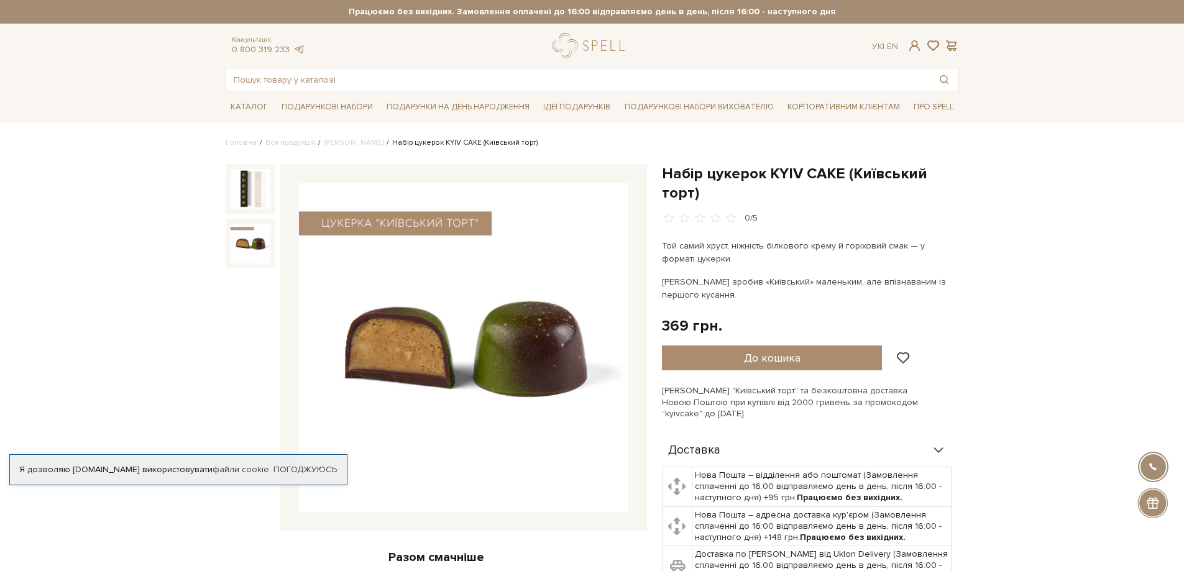
click at [255, 252] on img at bounding box center [251, 244] width 40 height 40
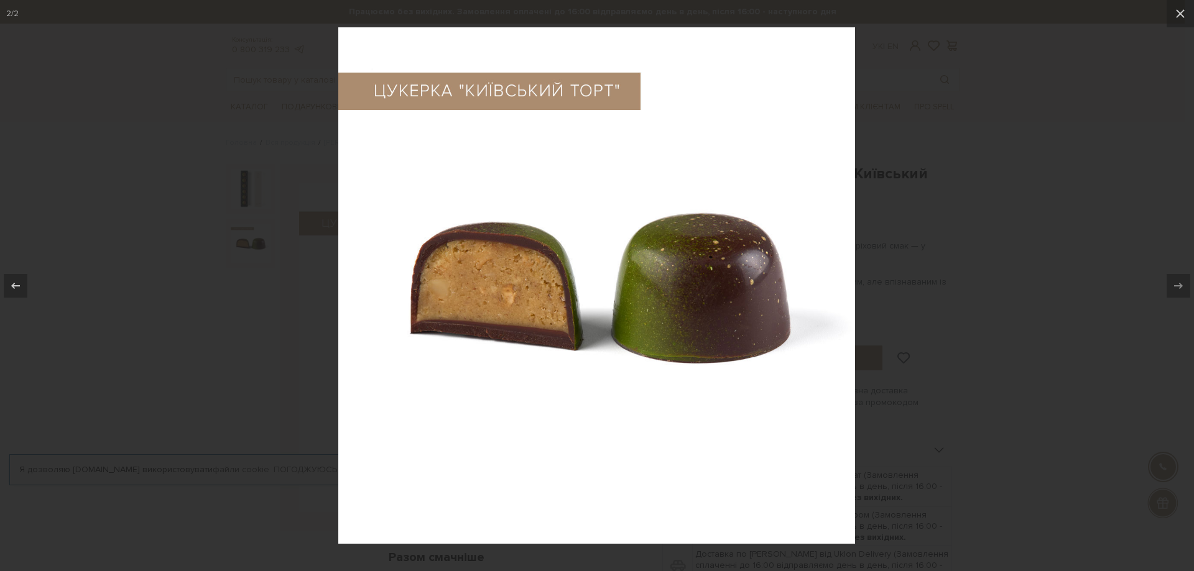
click at [967, 165] on div at bounding box center [597, 285] width 1194 height 571
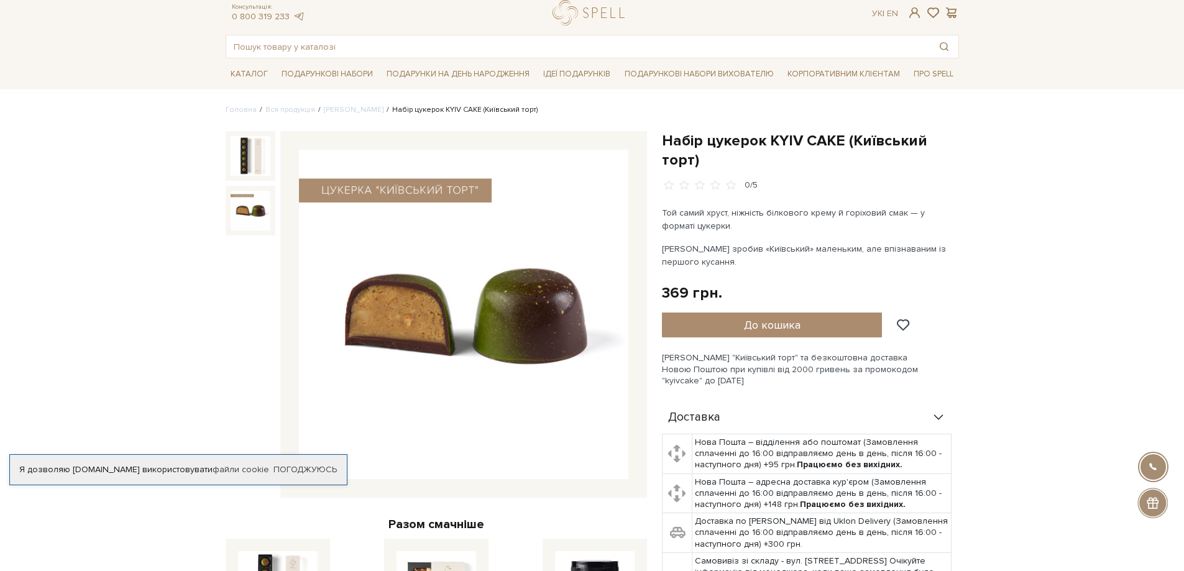
scroll to position [62, 0]
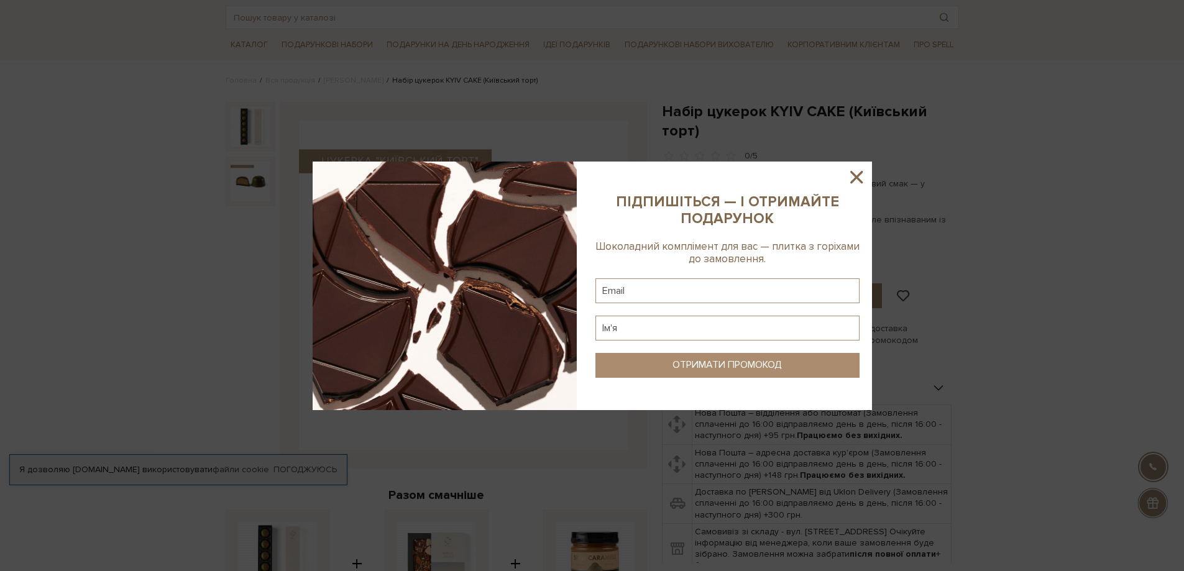
click at [854, 173] on icon at bounding box center [856, 177] width 21 height 21
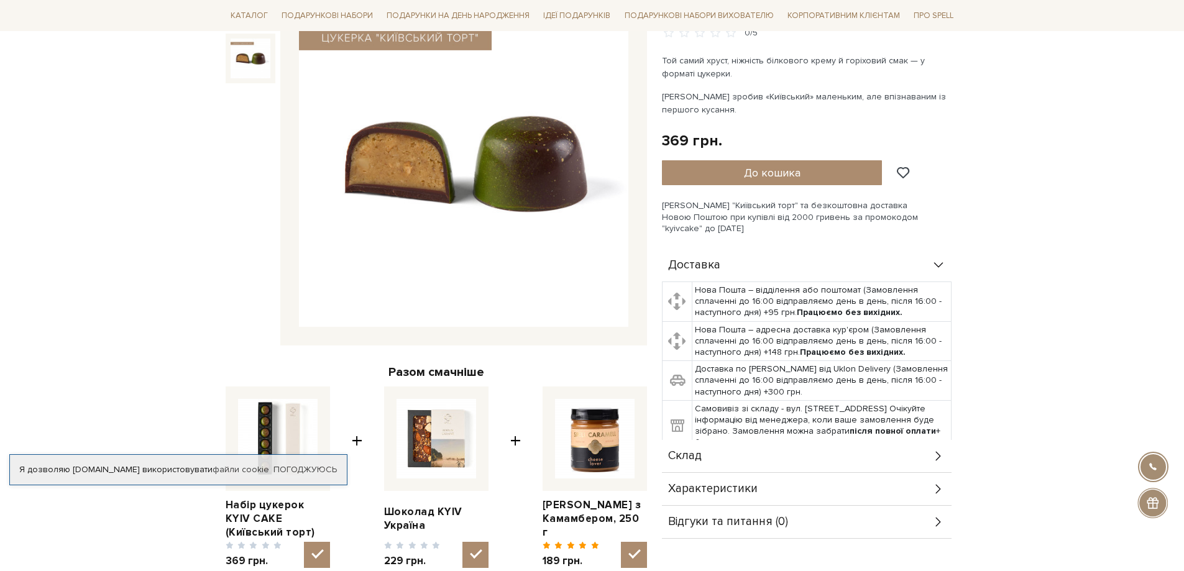
scroll to position [187, 0]
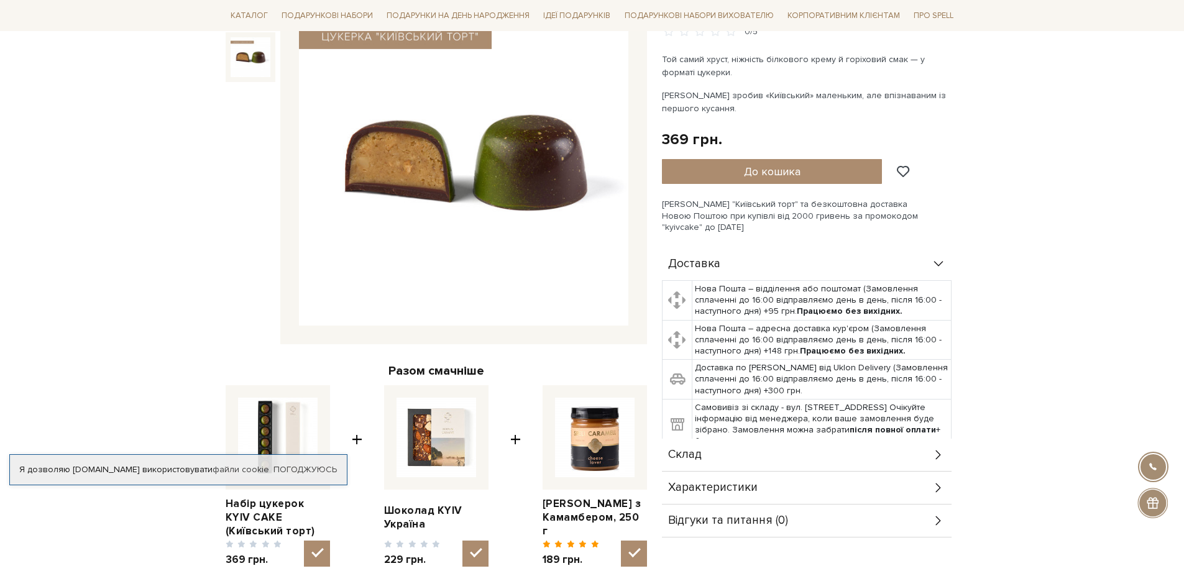
click at [287, 415] on img at bounding box center [278, 438] width 80 height 80
click at [304, 541] on input "checkbox" at bounding box center [317, 554] width 26 height 26
checkbox input "false"
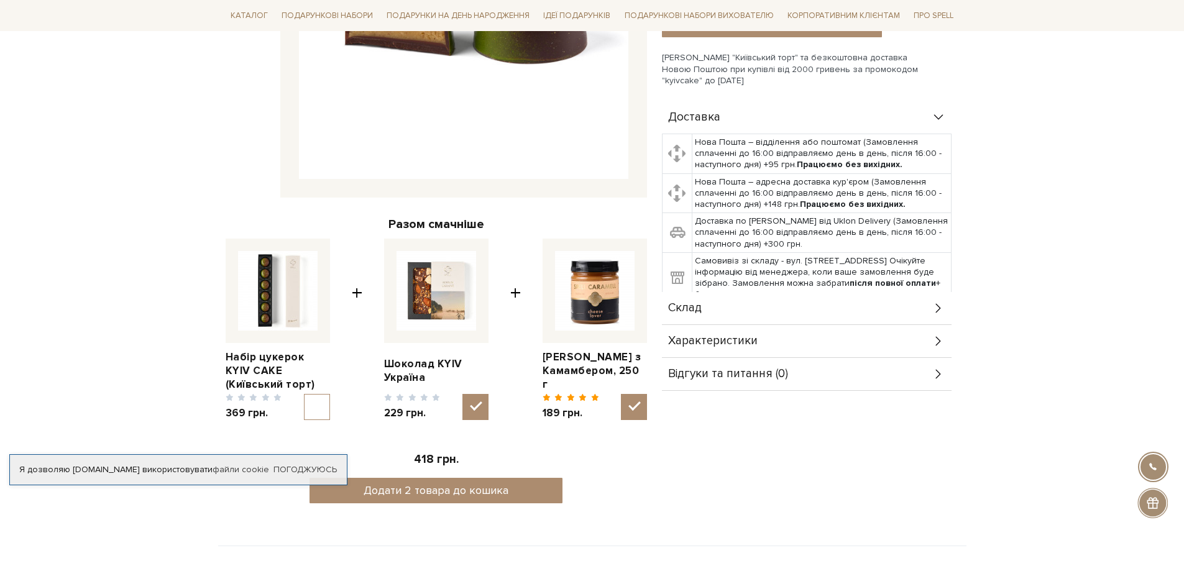
scroll to position [311, 0]
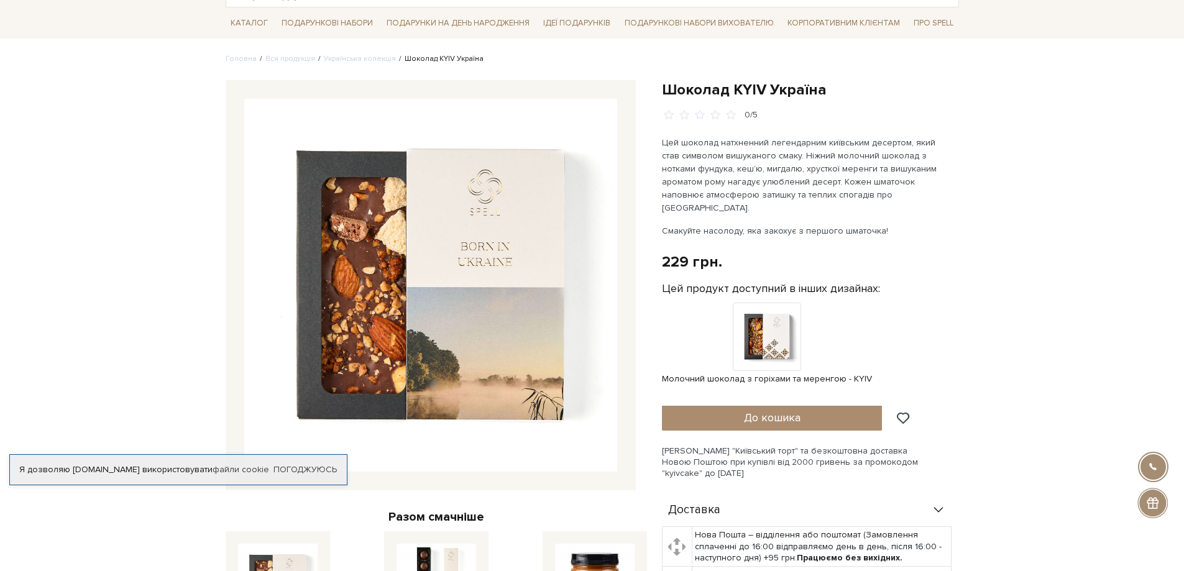
scroll to position [62, 0]
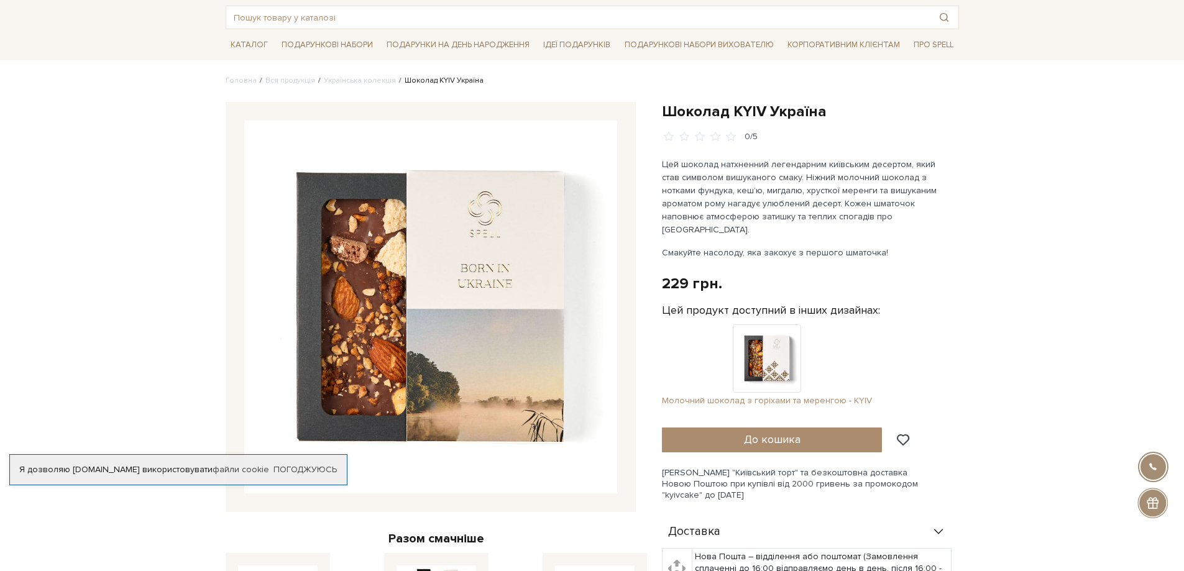
click at [795, 395] on span "Молочний шоколад з горіхами та меренгою - KYIV" at bounding box center [767, 400] width 210 height 11
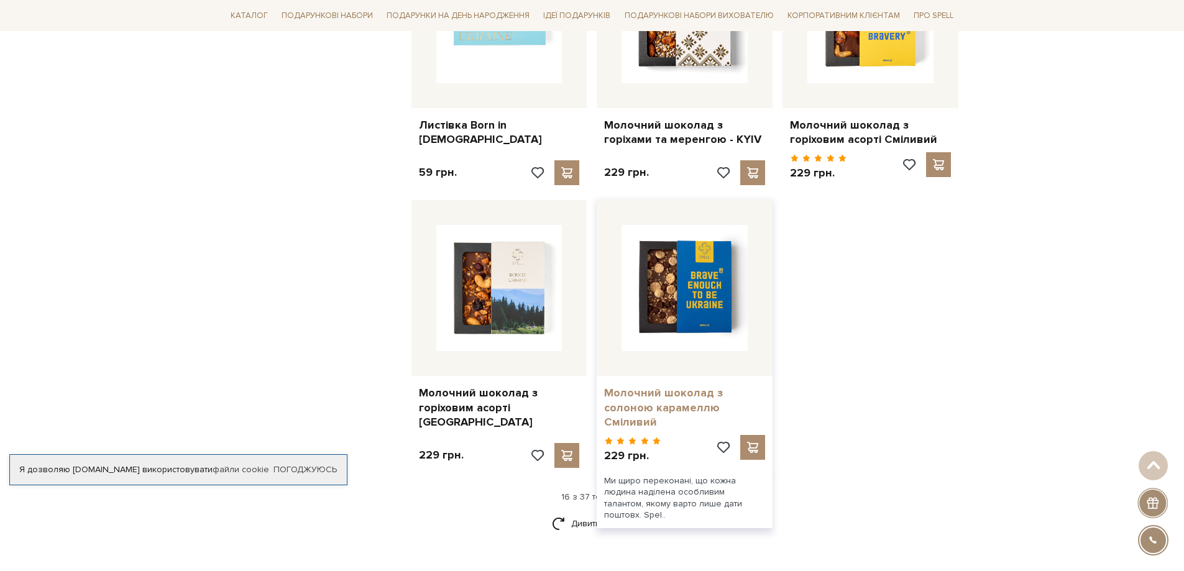
scroll to position [1368, 0]
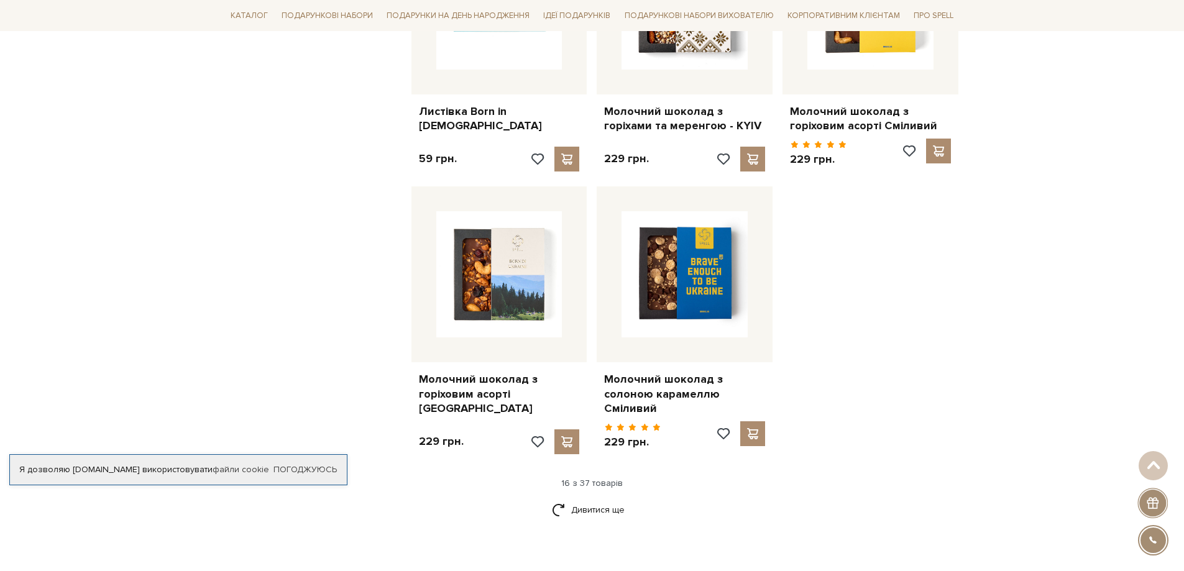
drag, startPoint x: 527, startPoint y: 242, endPoint x: 265, endPoint y: 311, distance: 270.7
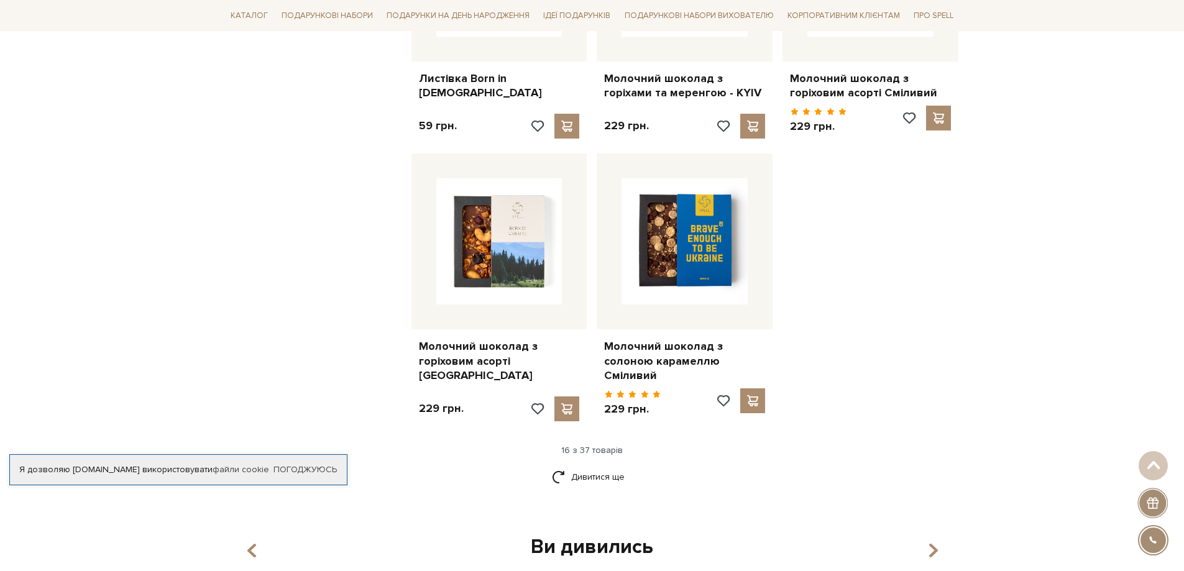
scroll to position [1430, 0]
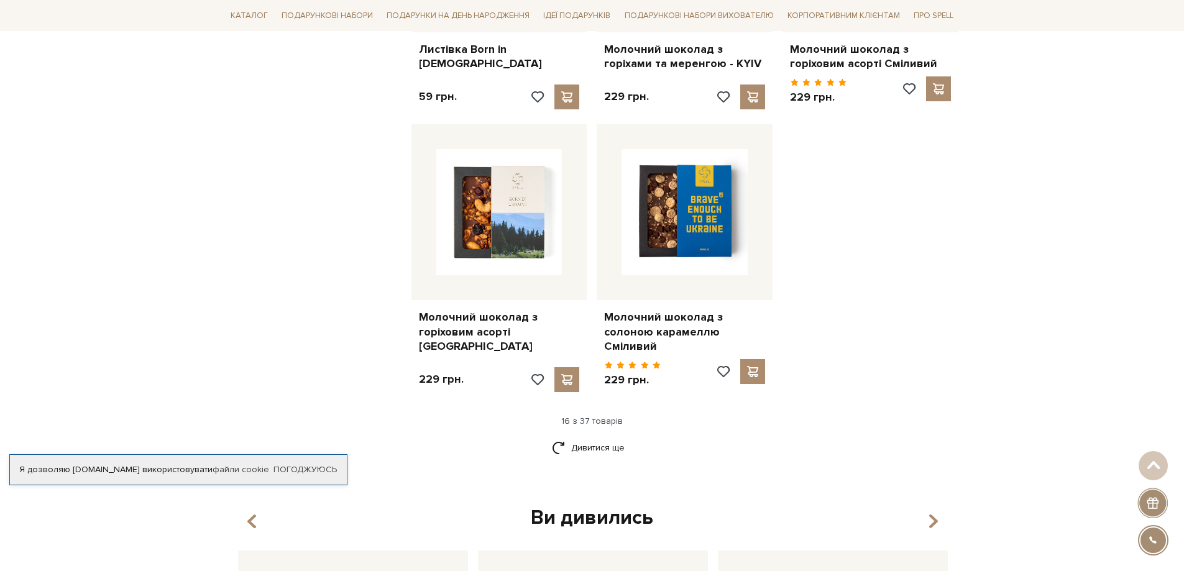
click at [567, 437] on link "Дивитися ще" at bounding box center [592, 448] width 81 height 22
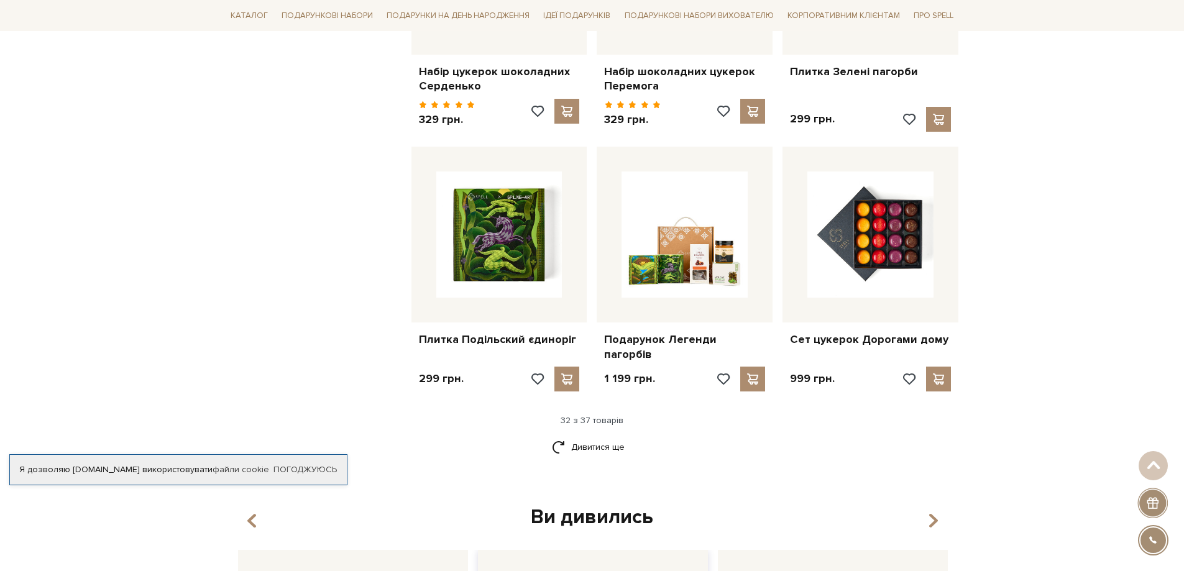
scroll to position [2798, 0]
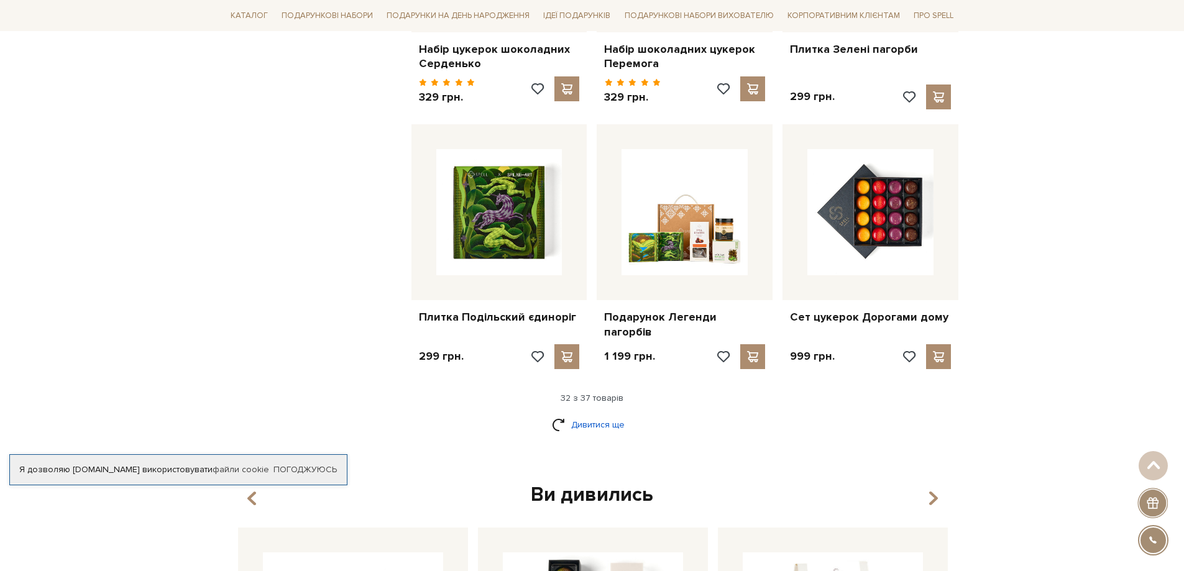
click at [594, 414] on link "Дивитися ще" at bounding box center [592, 425] width 81 height 22
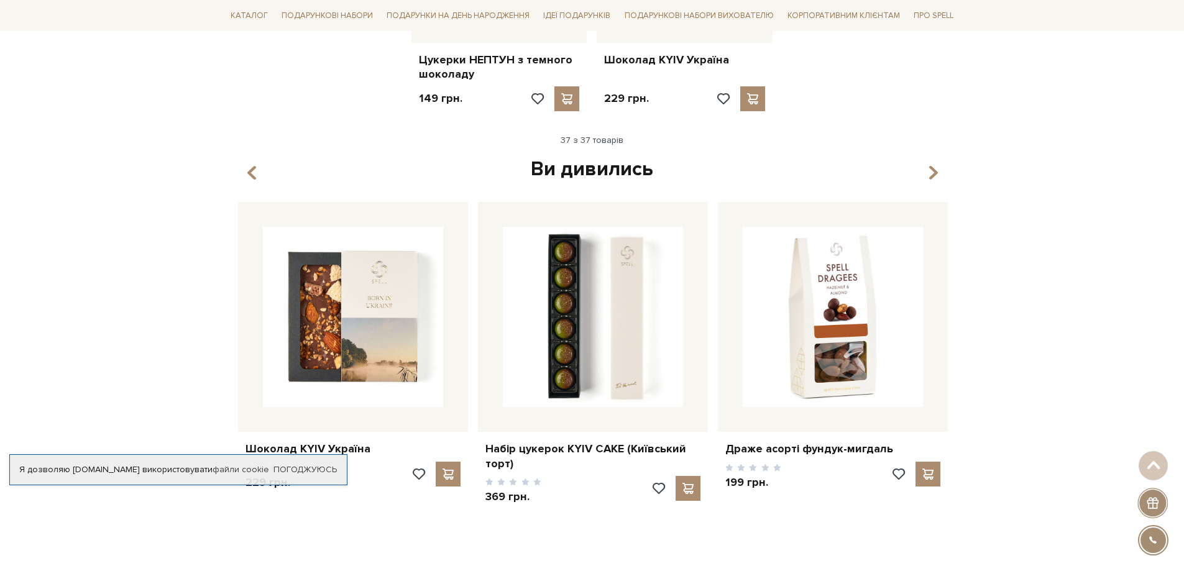
scroll to position [3606, 0]
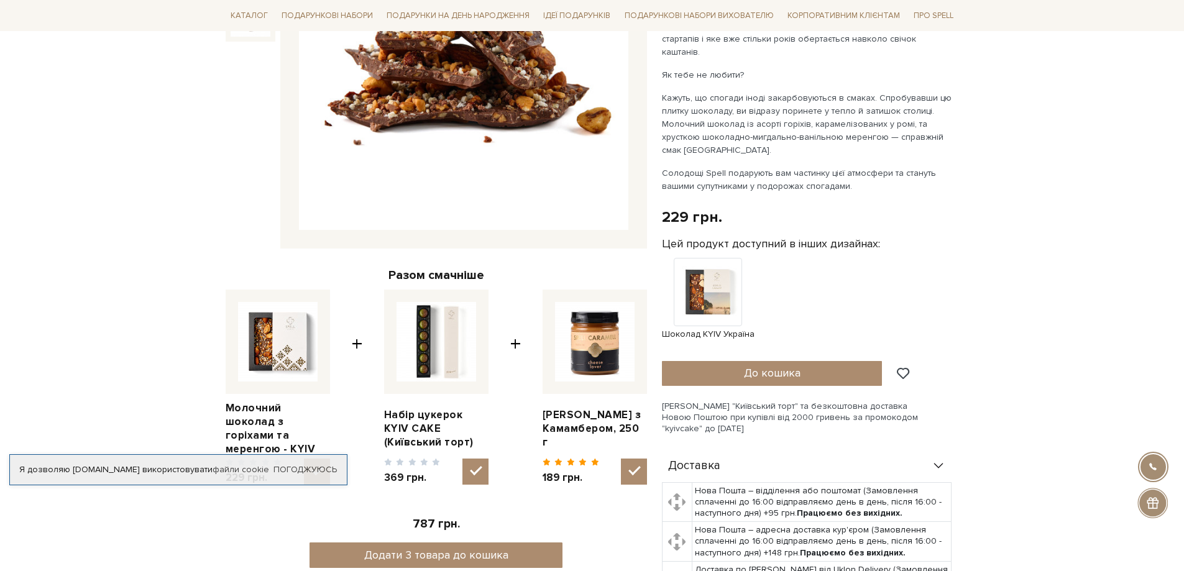
scroll to position [311, 0]
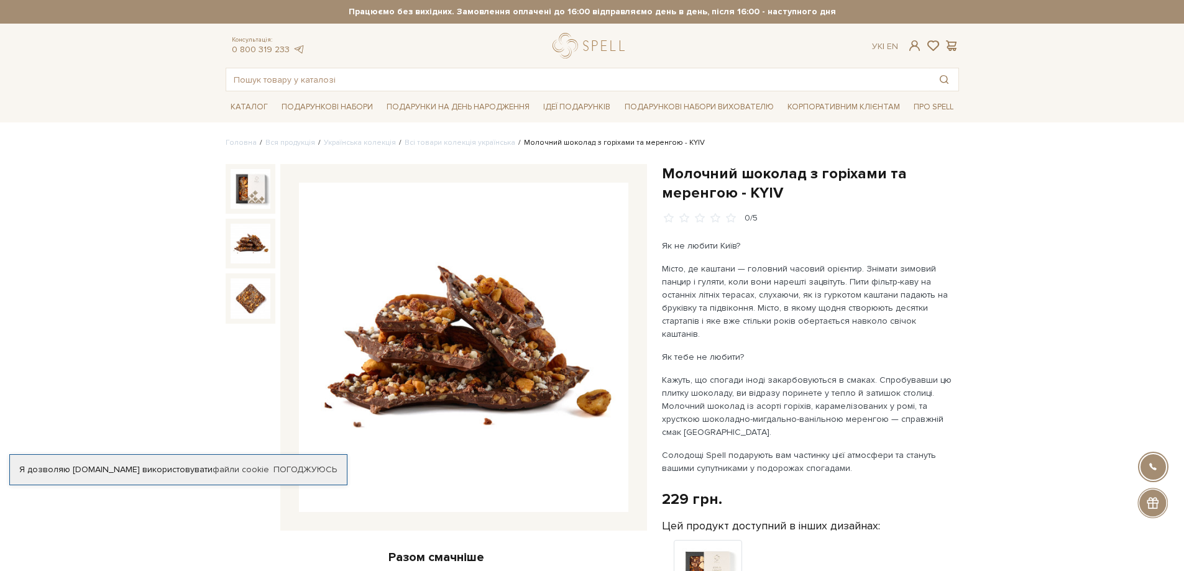
click at [244, 244] on img at bounding box center [251, 244] width 40 height 40
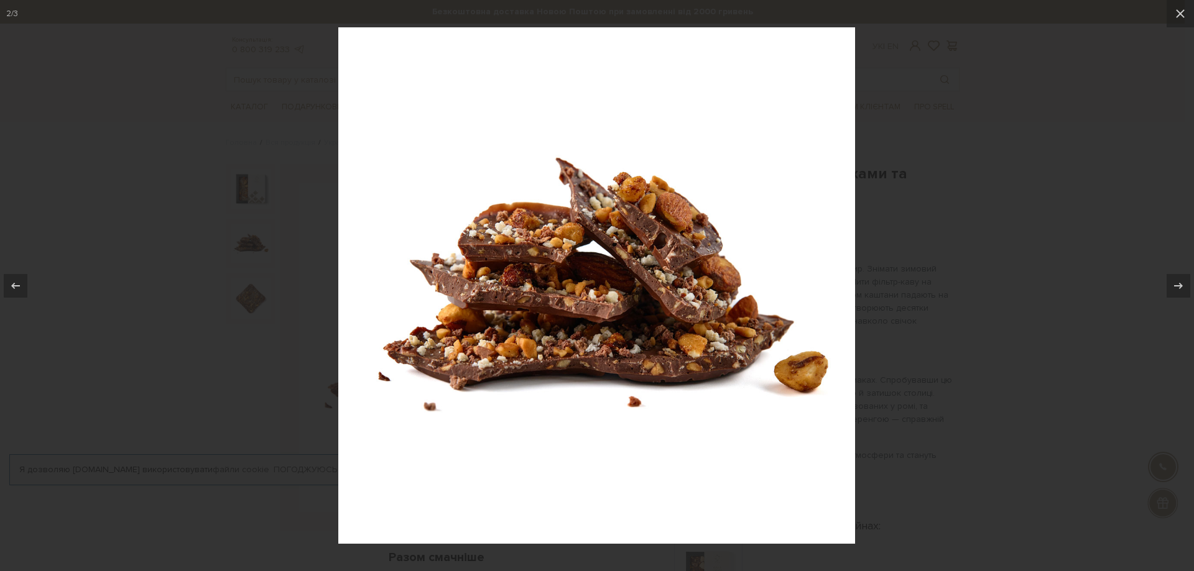
click at [244, 244] on div at bounding box center [597, 285] width 1194 height 571
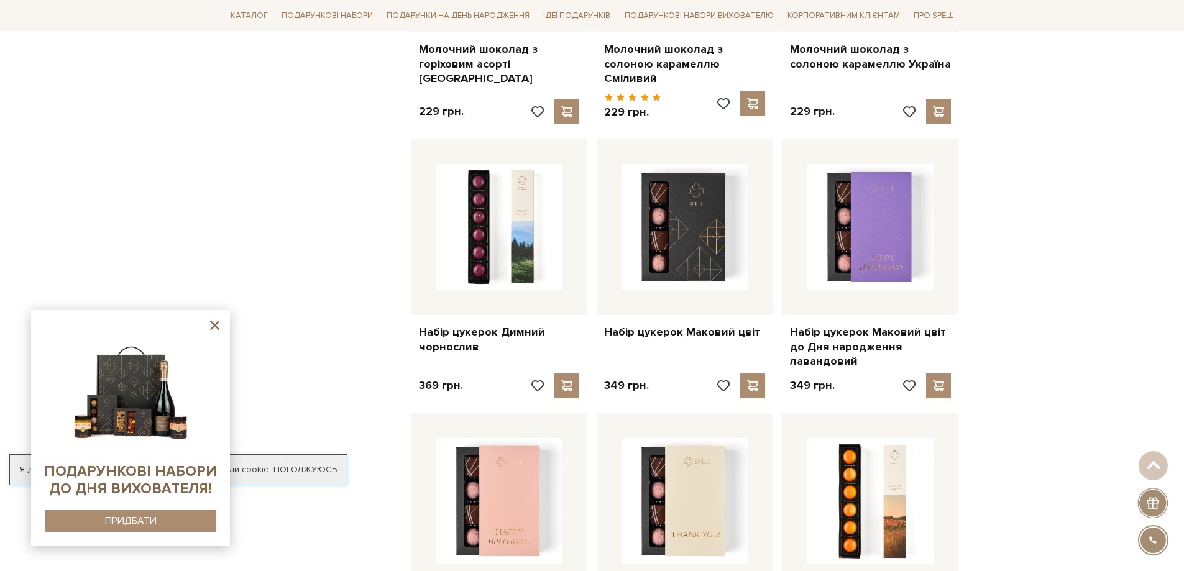
scroll to position [1562, 0]
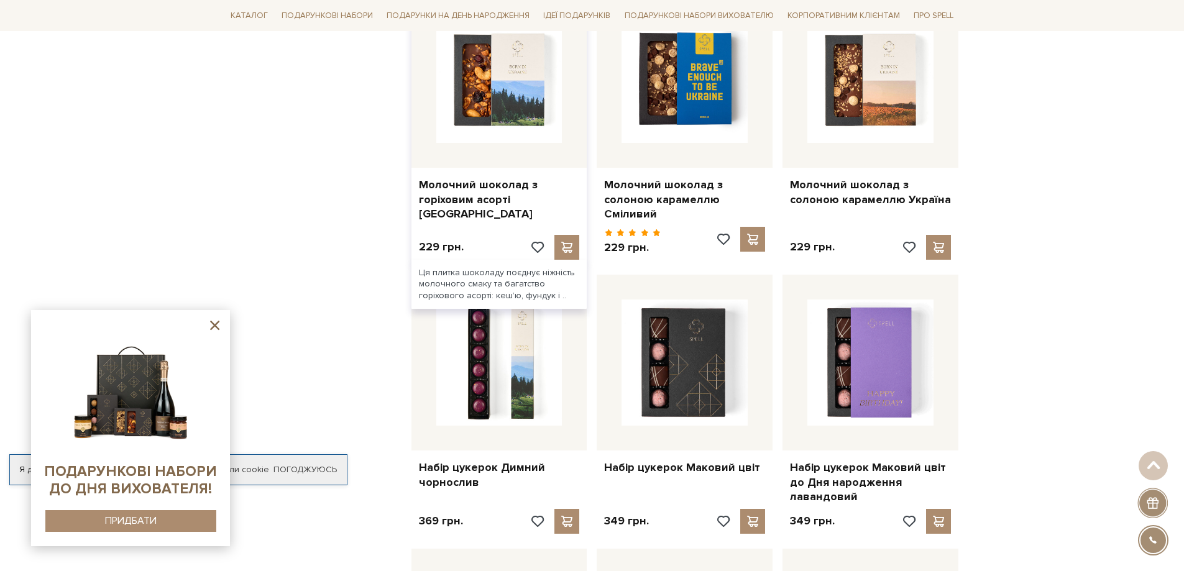
click at [555, 108] on img at bounding box center [499, 80] width 126 height 126
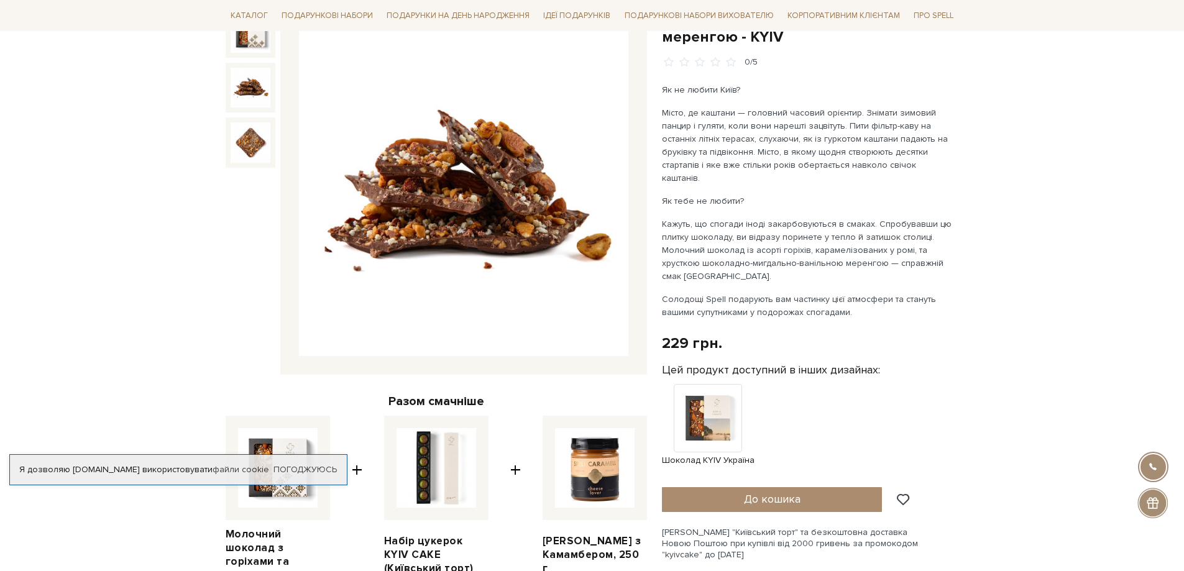
scroll to position [187, 0]
